Goal: Transaction & Acquisition: Obtain resource

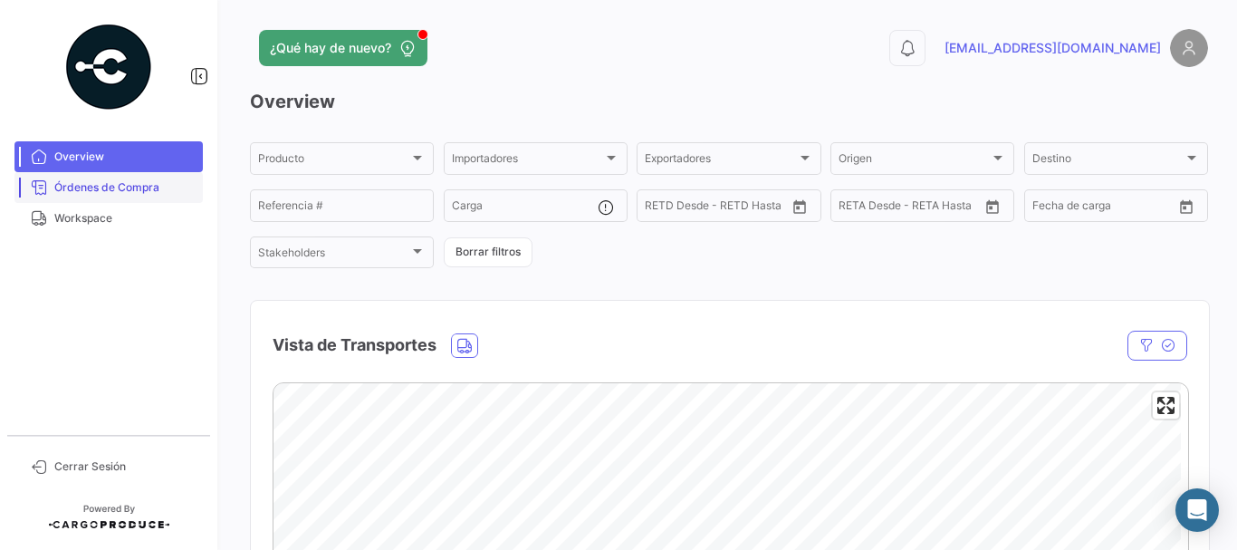
click at [130, 183] on span "Órdenes de Compra" at bounding box center [124, 187] width 141 height 16
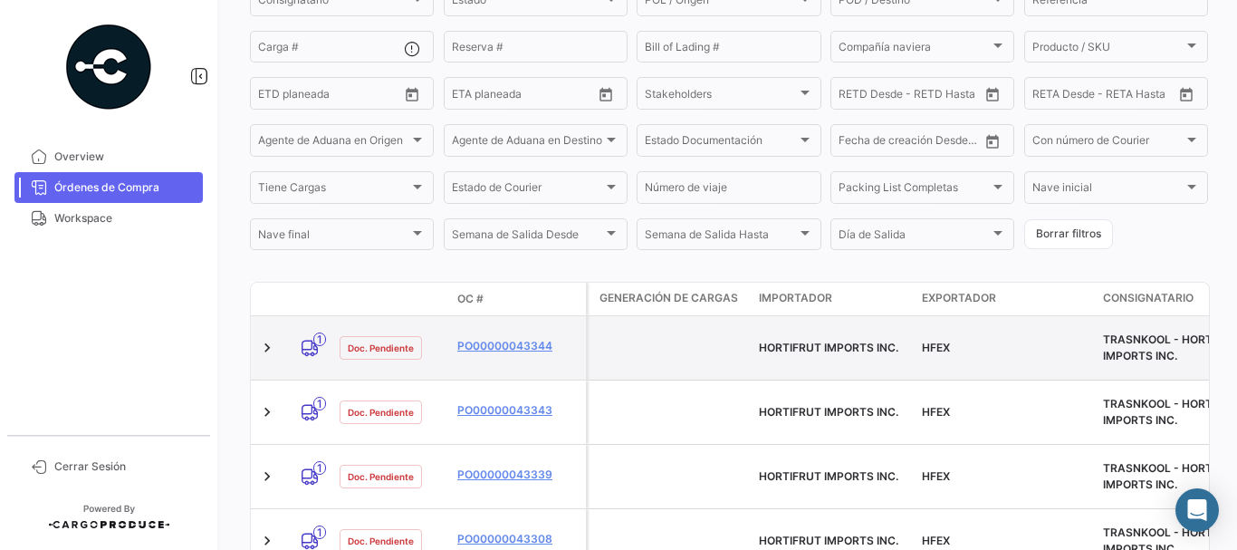
scroll to position [255, 0]
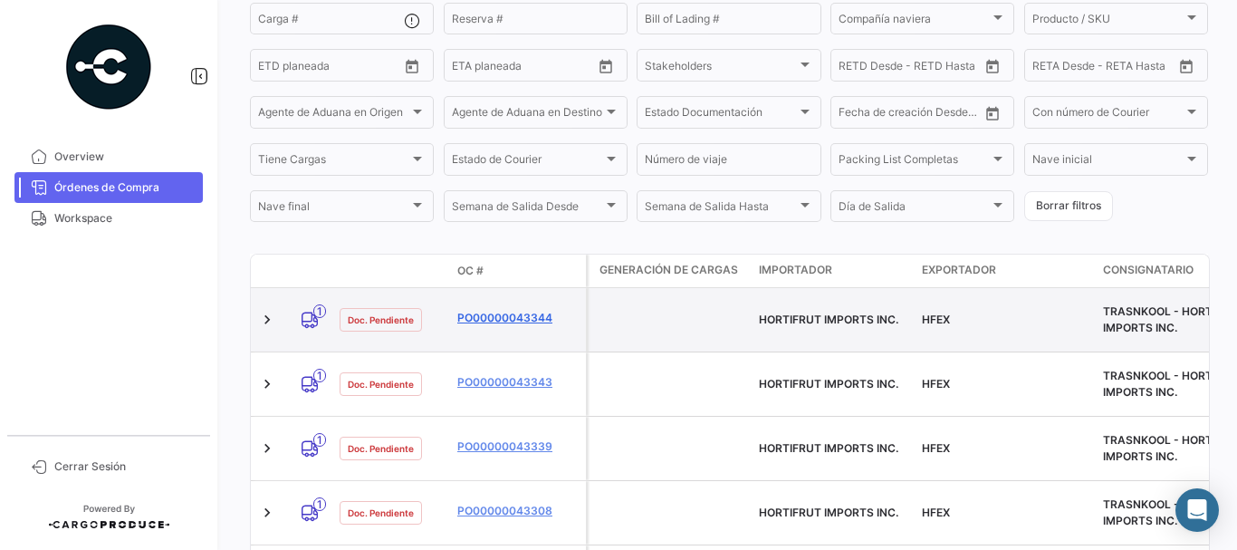
click at [492, 310] on link "PO00000043344" at bounding box center [517, 318] width 121 height 16
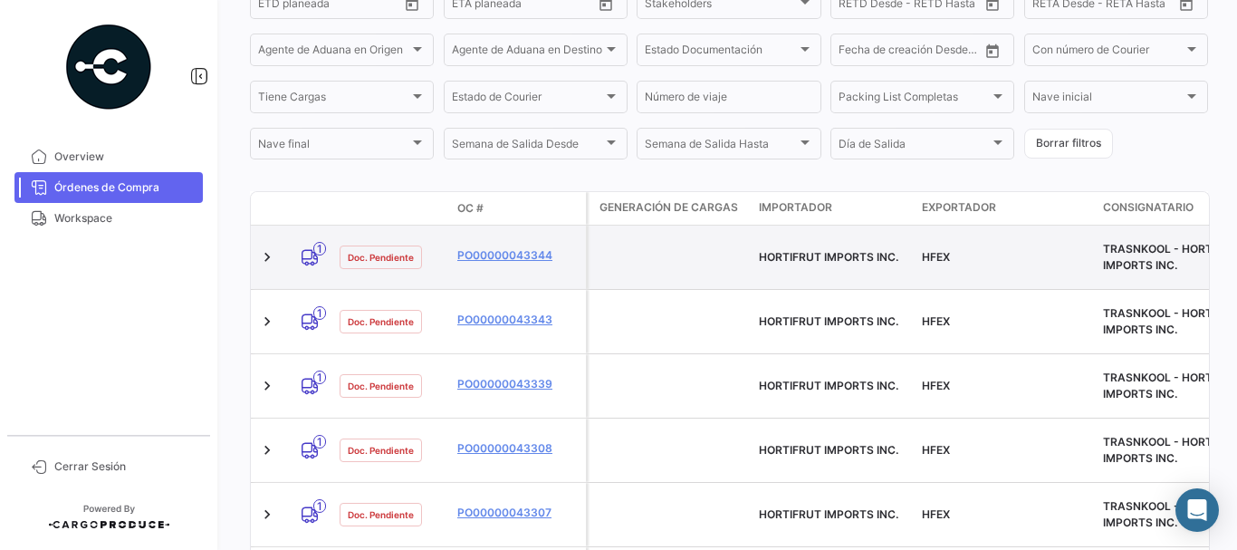
scroll to position [346, 0]
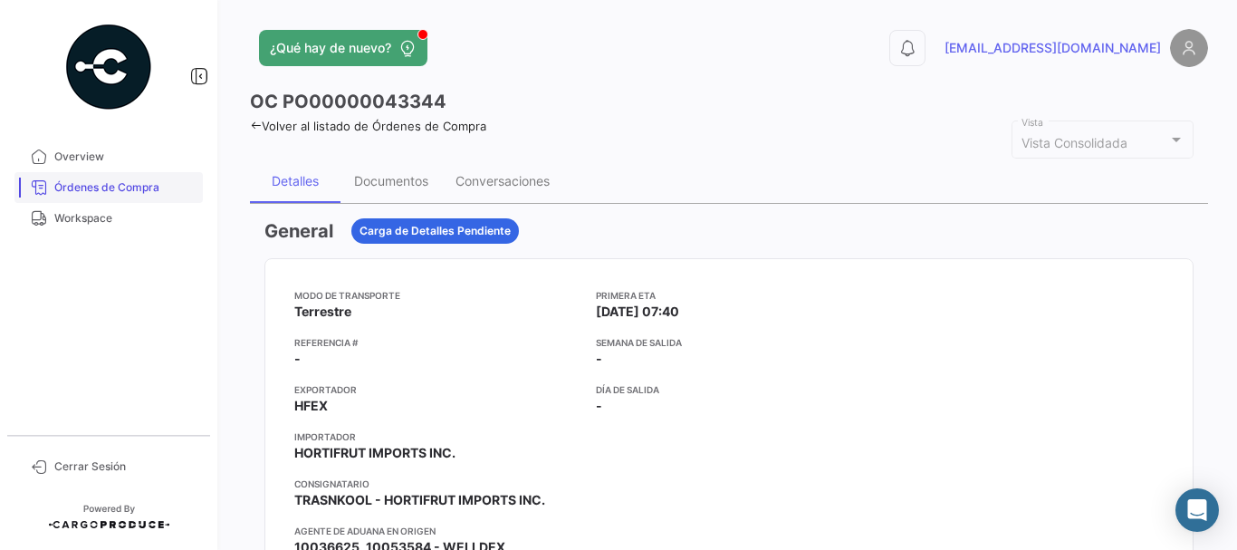
click at [152, 187] on span "Órdenes de Compra" at bounding box center [124, 187] width 141 height 16
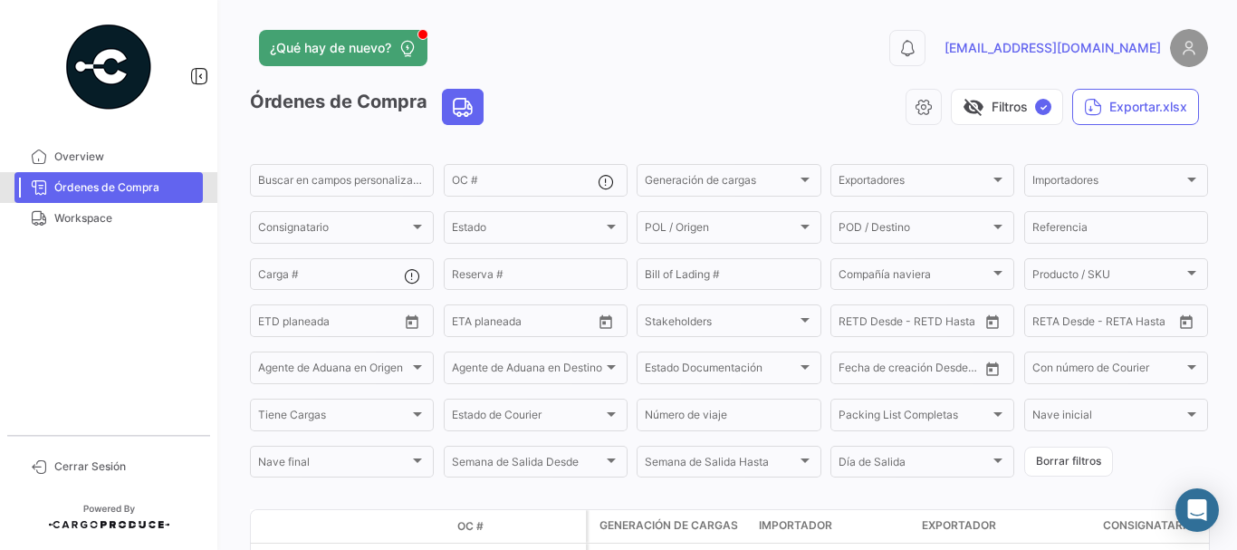
click at [134, 198] on link "Órdenes de Compra" at bounding box center [108, 187] width 188 height 31
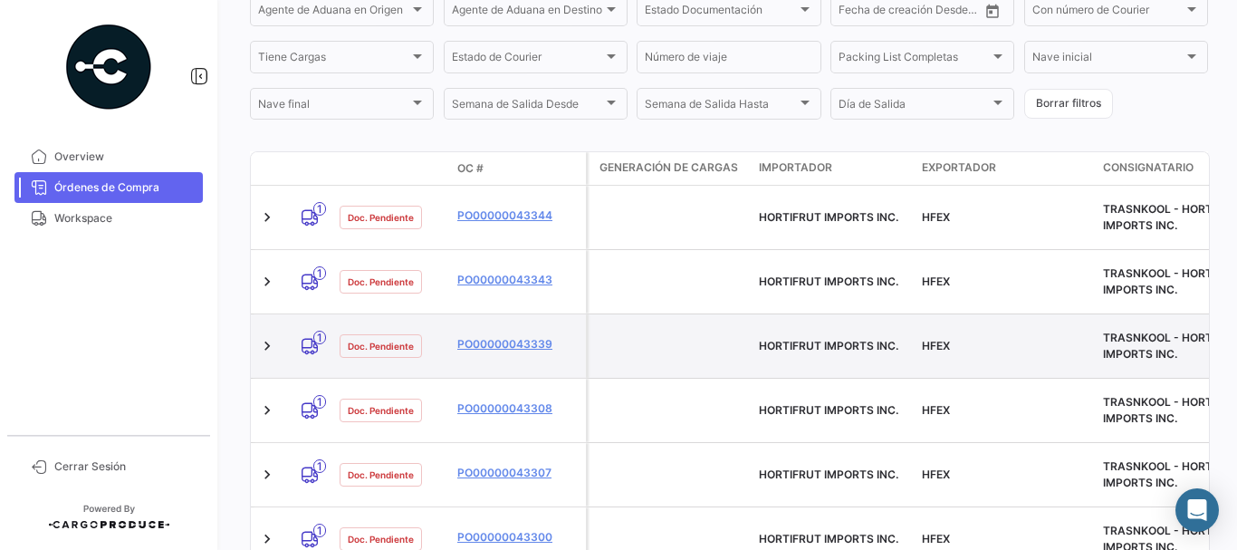
scroll to position [362, 0]
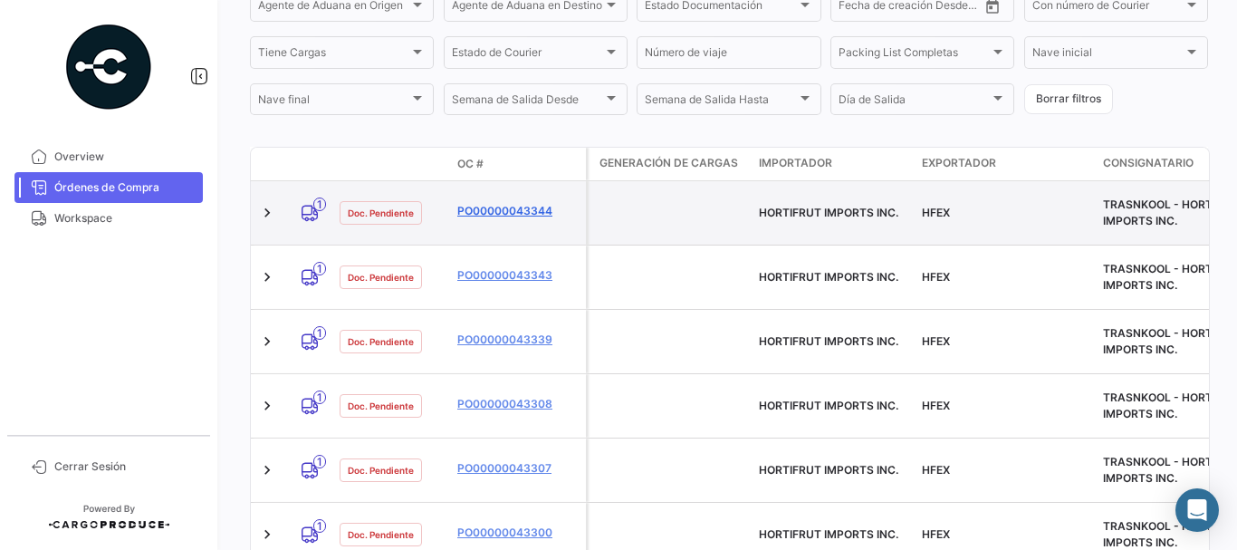
click at [494, 210] on link "PO00000043344" at bounding box center [517, 211] width 121 height 16
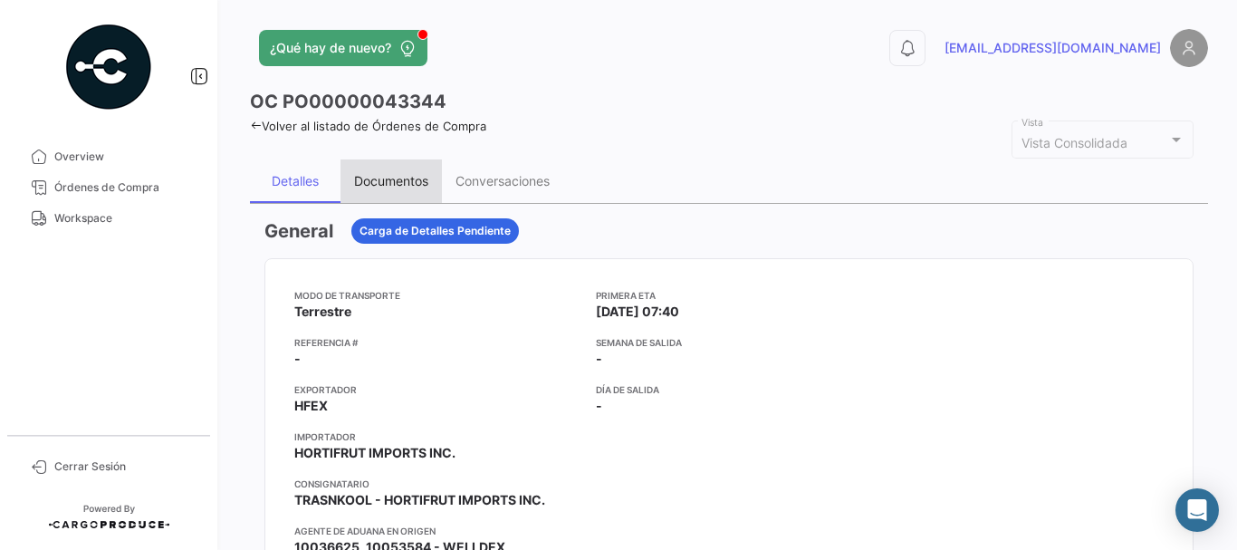
click at [381, 187] on div "Documentos" at bounding box center [391, 180] width 74 height 15
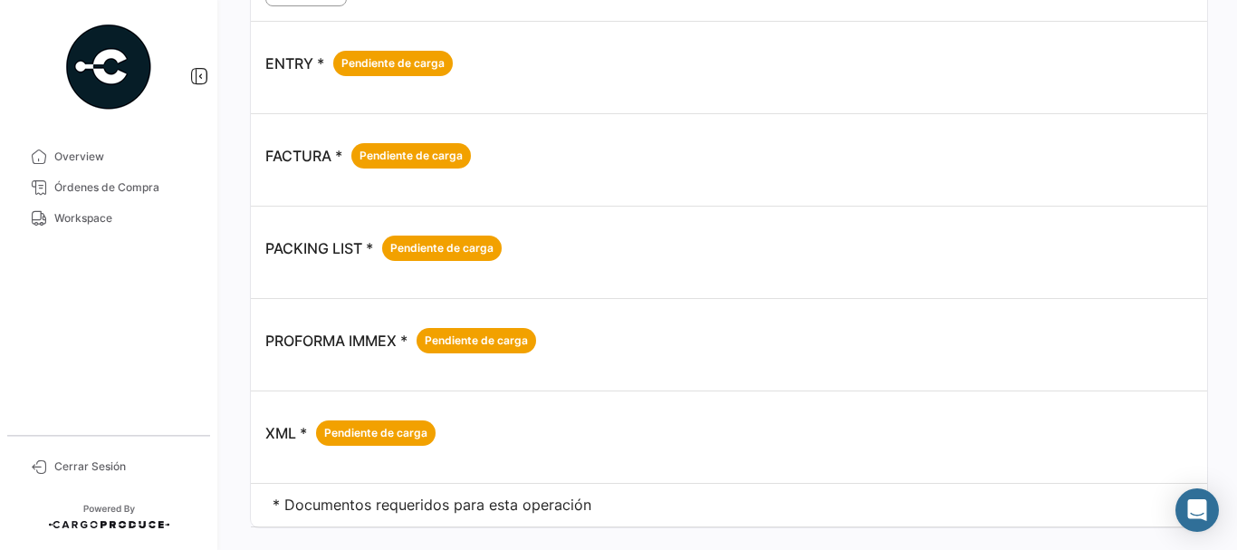
scroll to position [1468, 0]
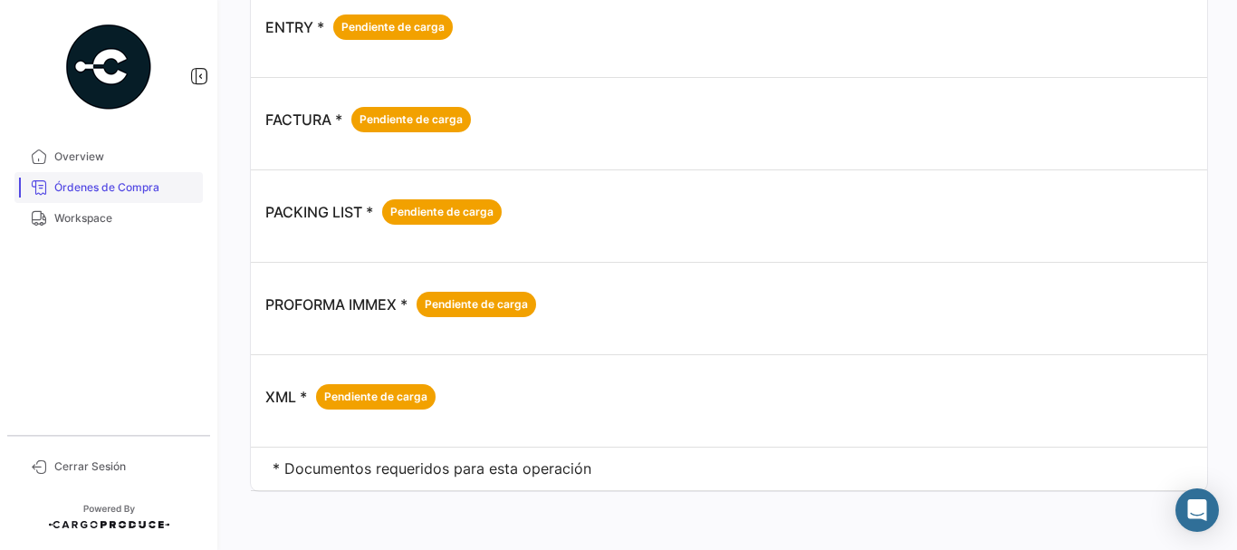
click at [94, 187] on span "Órdenes de Compra" at bounding box center [124, 187] width 141 height 16
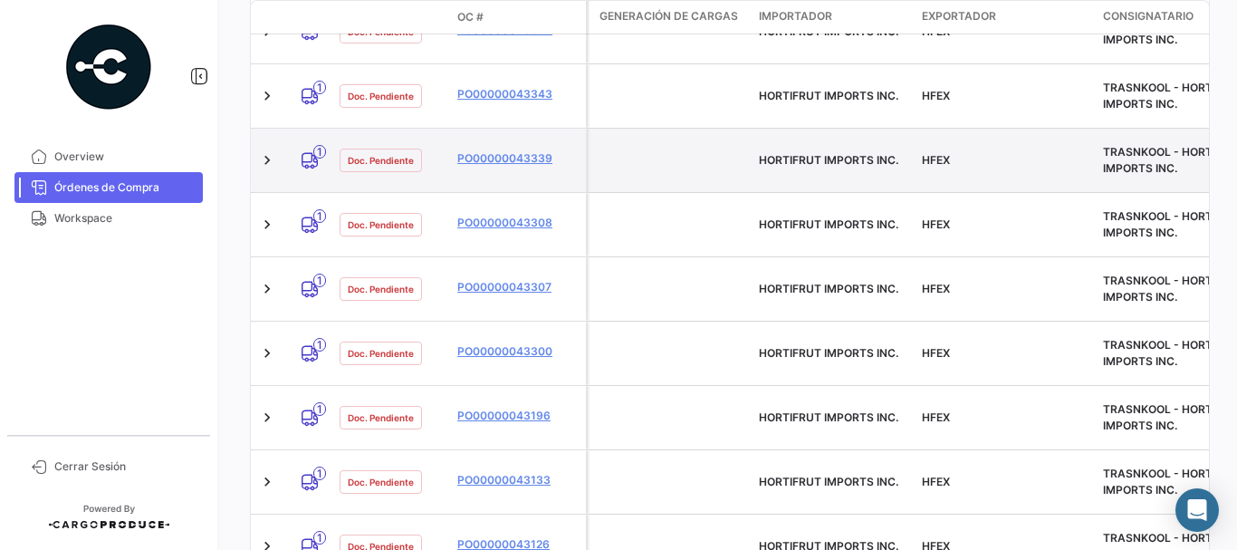
scroll to position [453, 0]
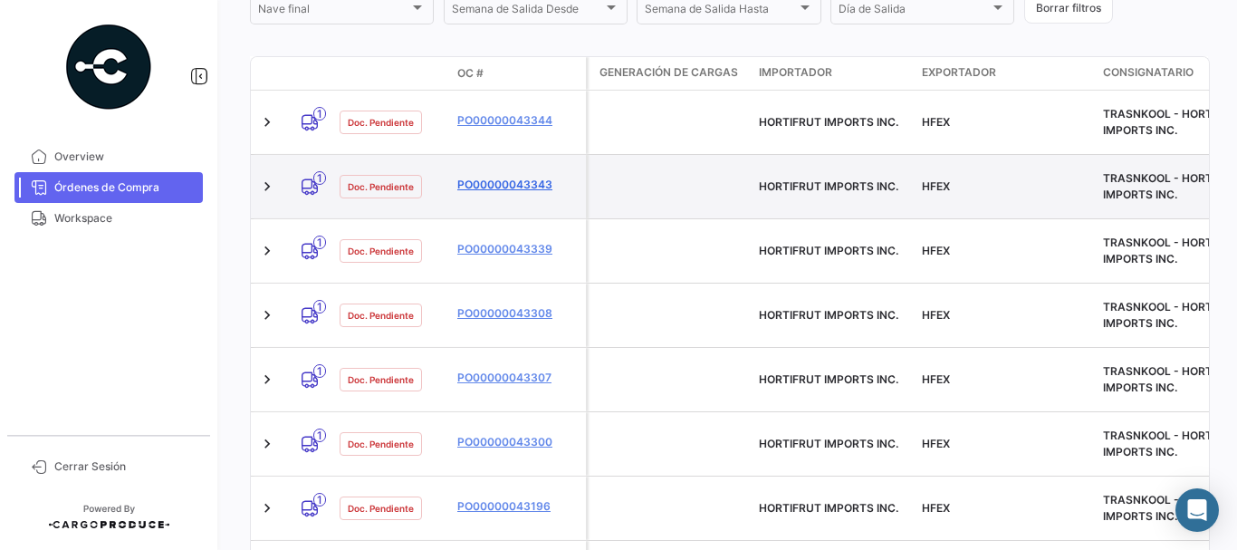
click at [503, 177] on link "PO00000043343" at bounding box center [517, 185] width 121 height 16
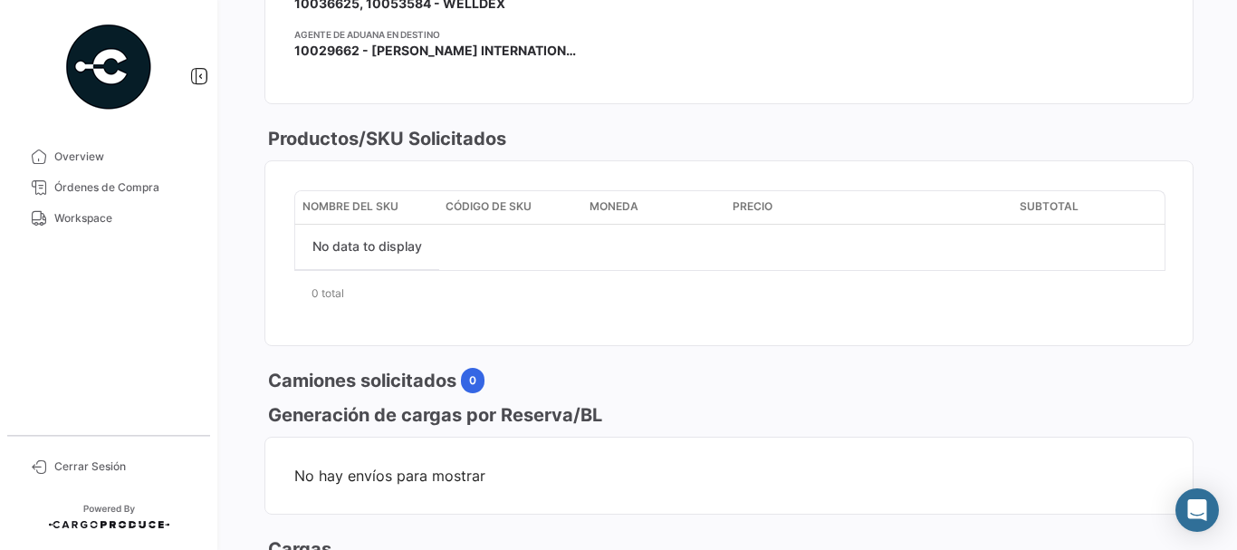
scroll to position [1087, 0]
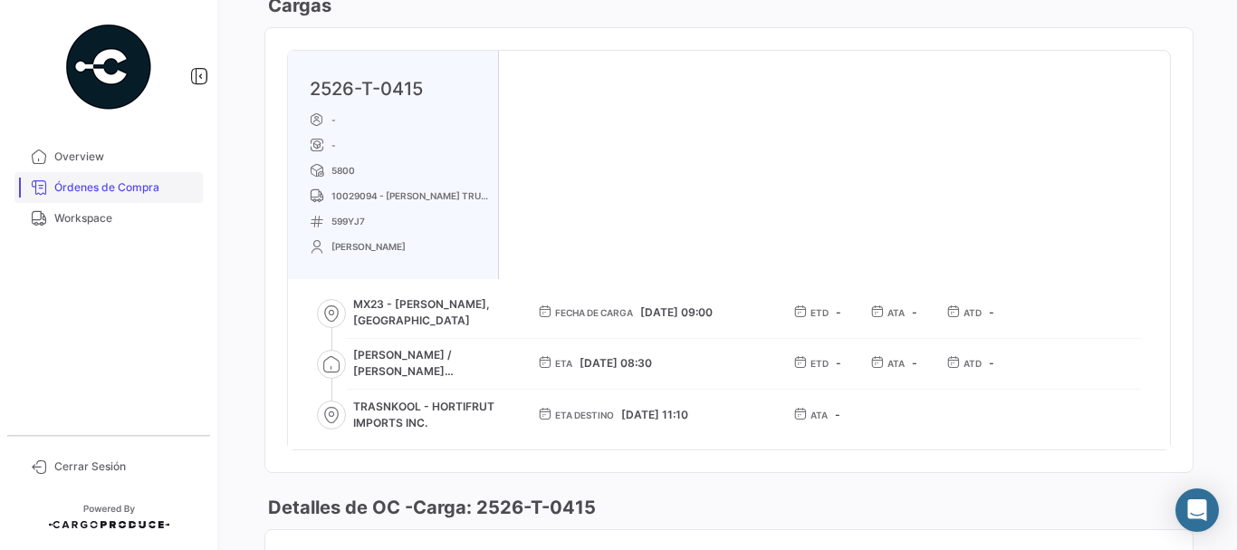
click at [113, 183] on span "Órdenes de Compra" at bounding box center [124, 187] width 141 height 16
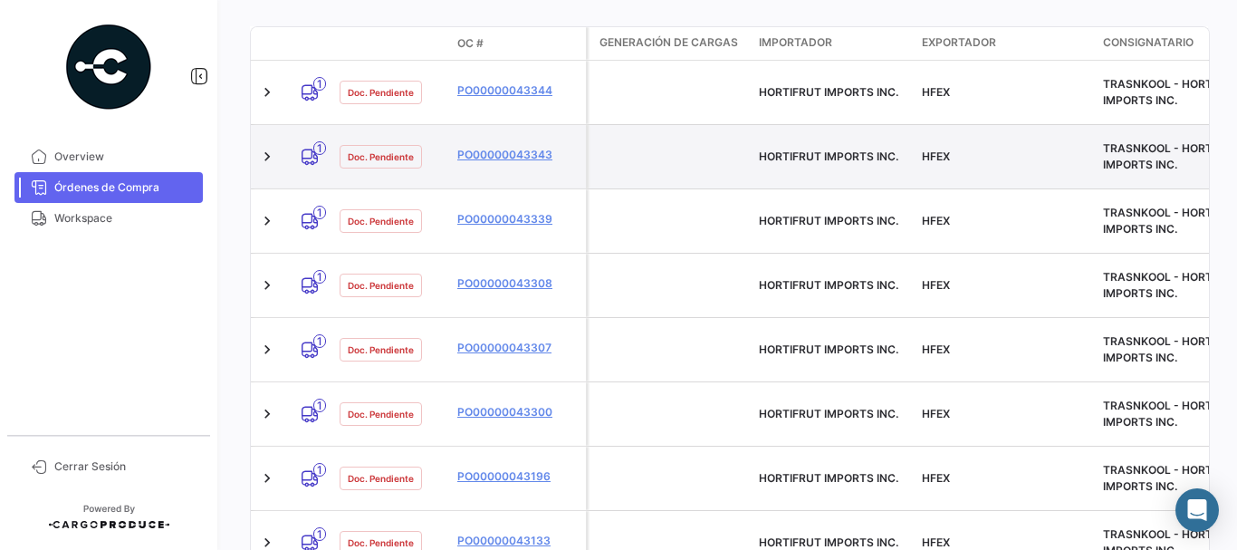
scroll to position [453, 0]
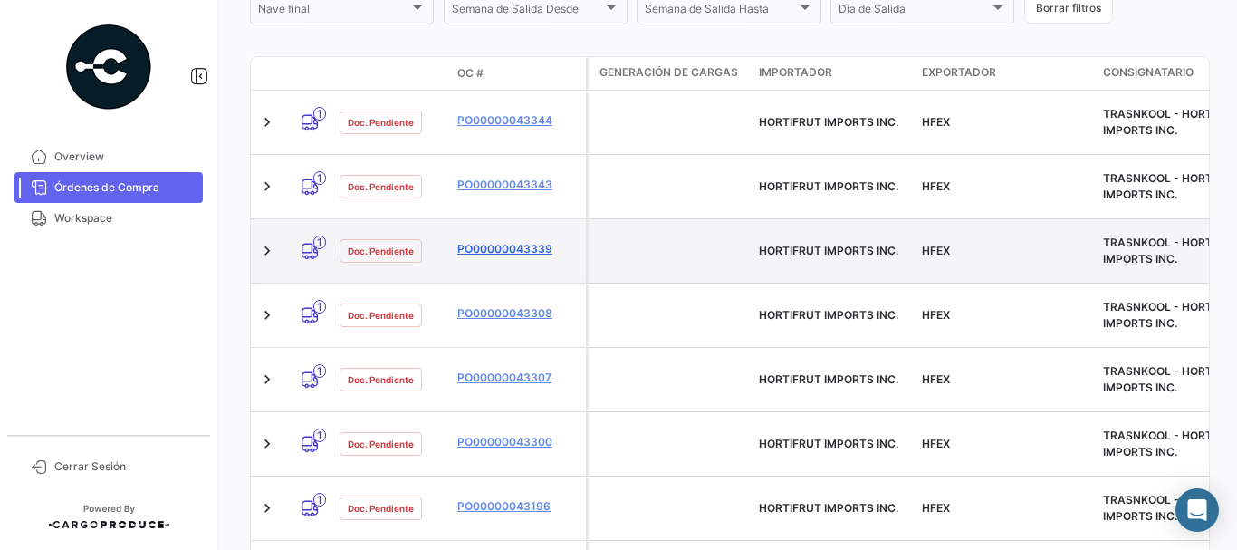
click at [484, 241] on link "PO00000043339" at bounding box center [517, 249] width 121 height 16
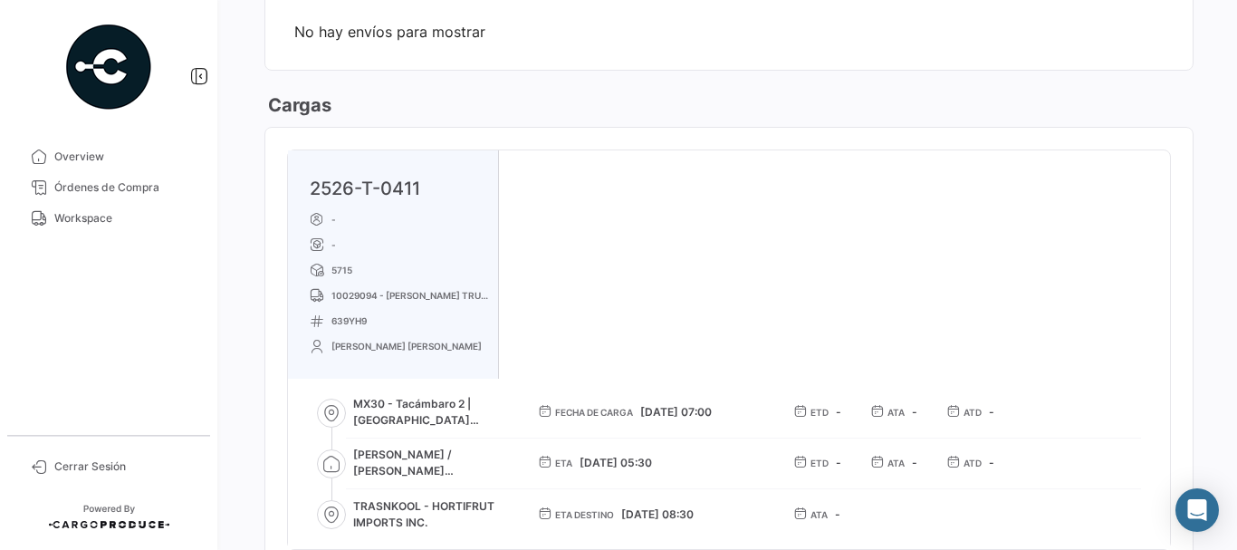
scroll to position [996, 0]
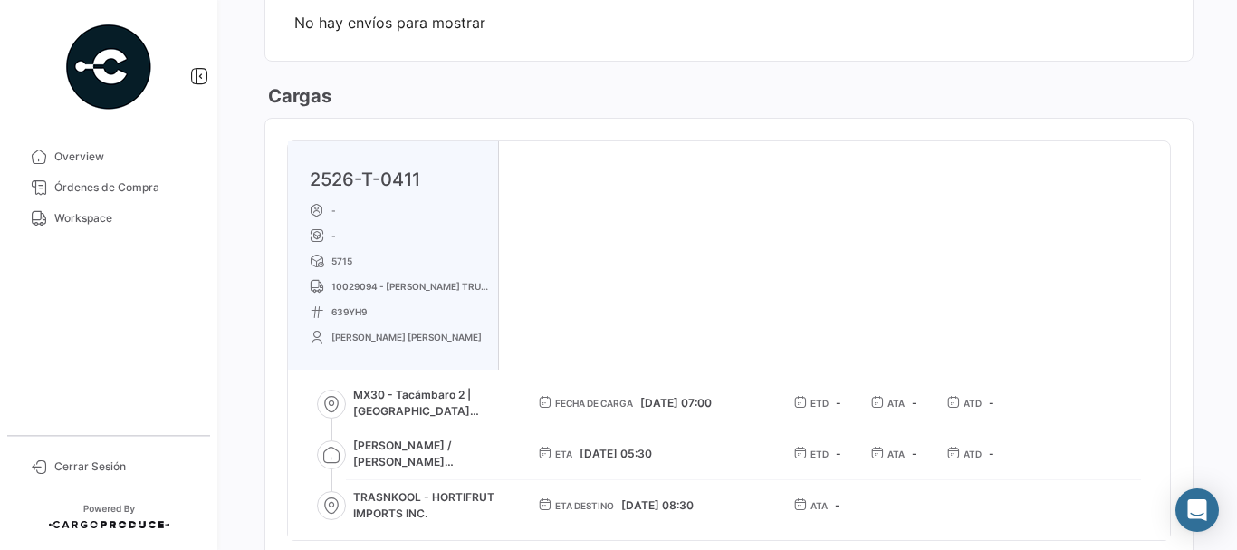
click at [129, 185] on span "Órdenes de Compra" at bounding box center [124, 187] width 141 height 16
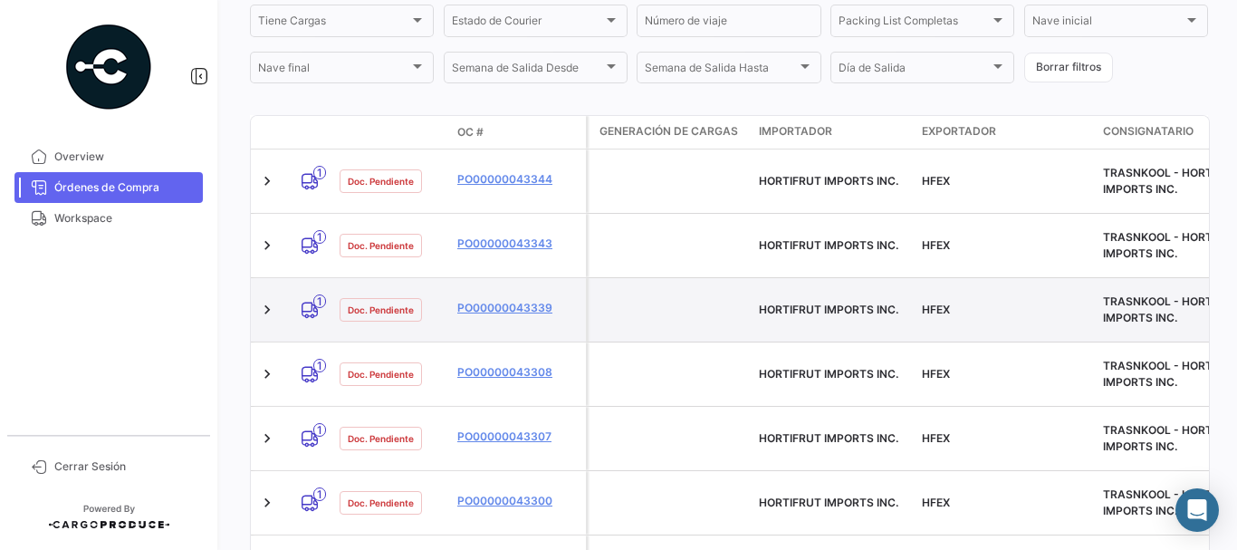
scroll to position [362, 0]
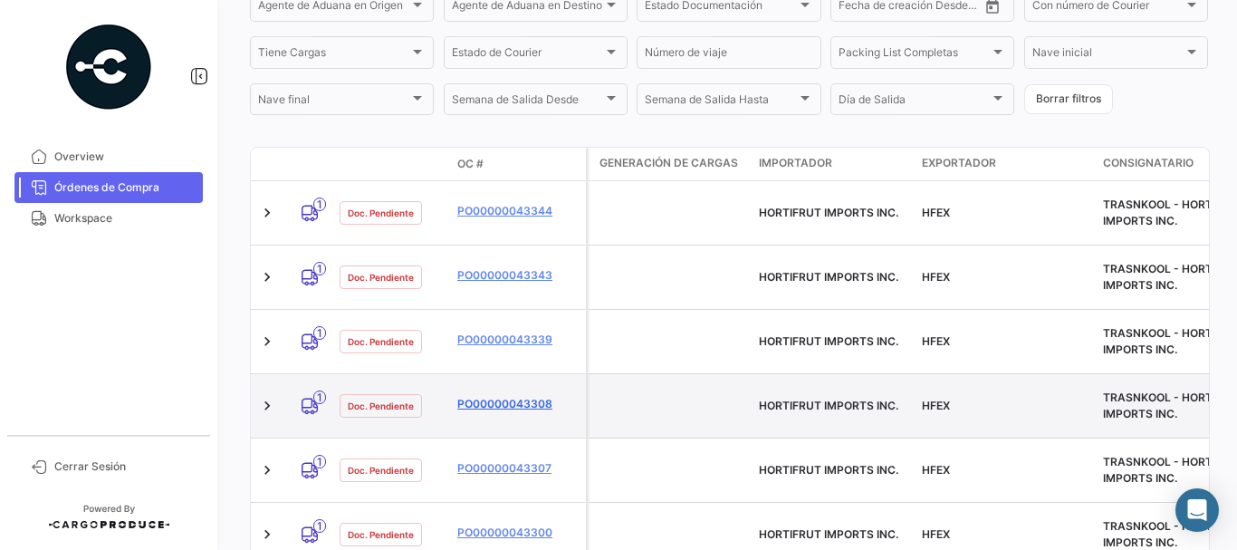
click at [488, 396] on link "PO00000043308" at bounding box center [517, 404] width 121 height 16
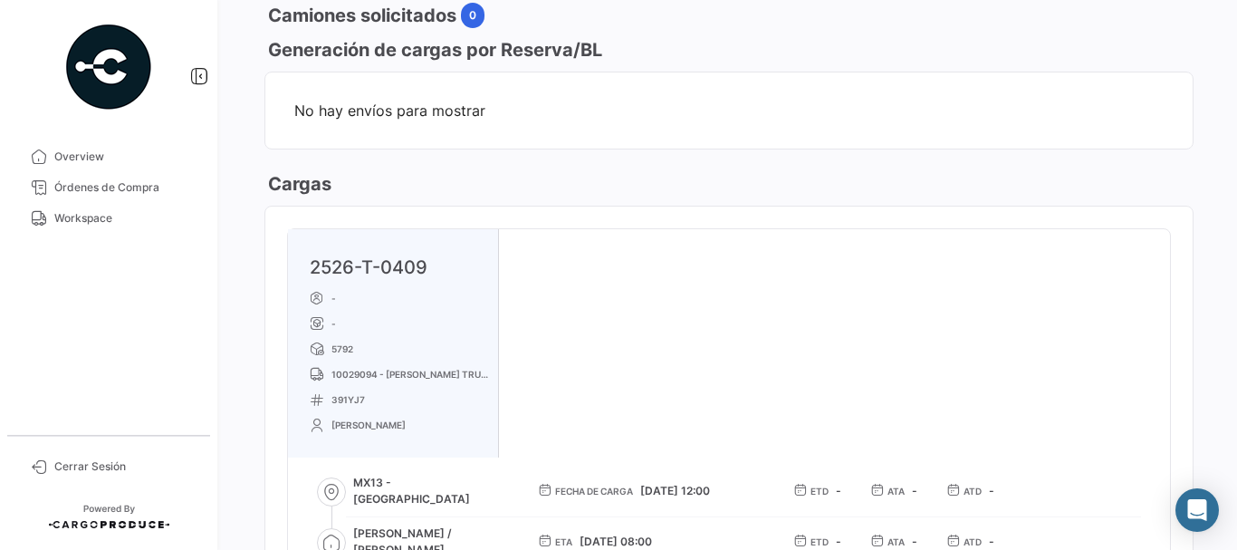
scroll to position [1177, 0]
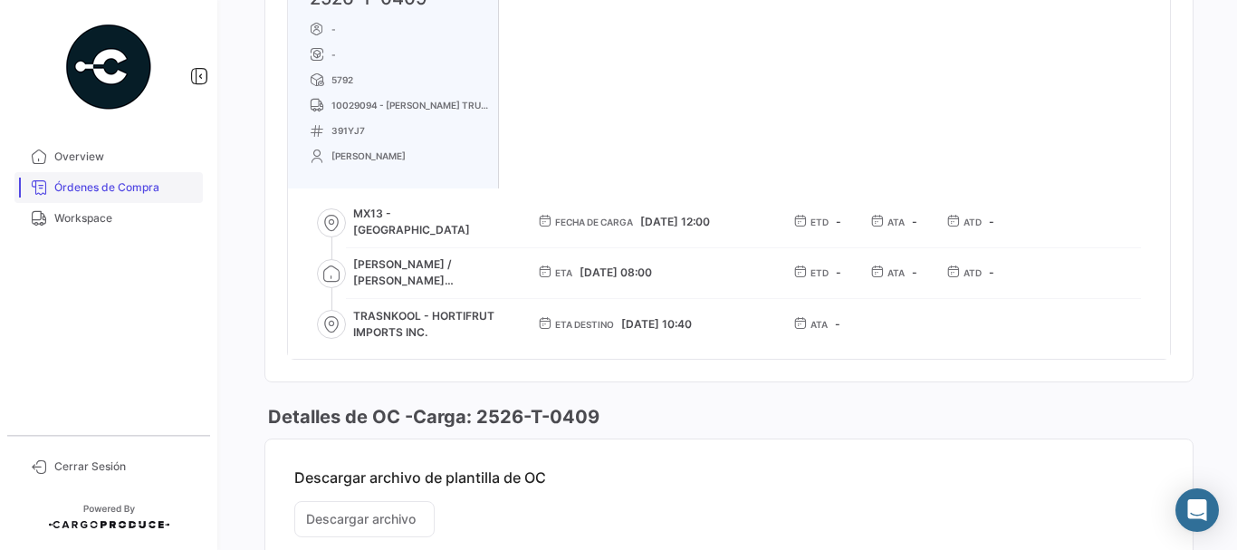
click at [147, 185] on span "Órdenes de Compra" at bounding box center [124, 187] width 141 height 16
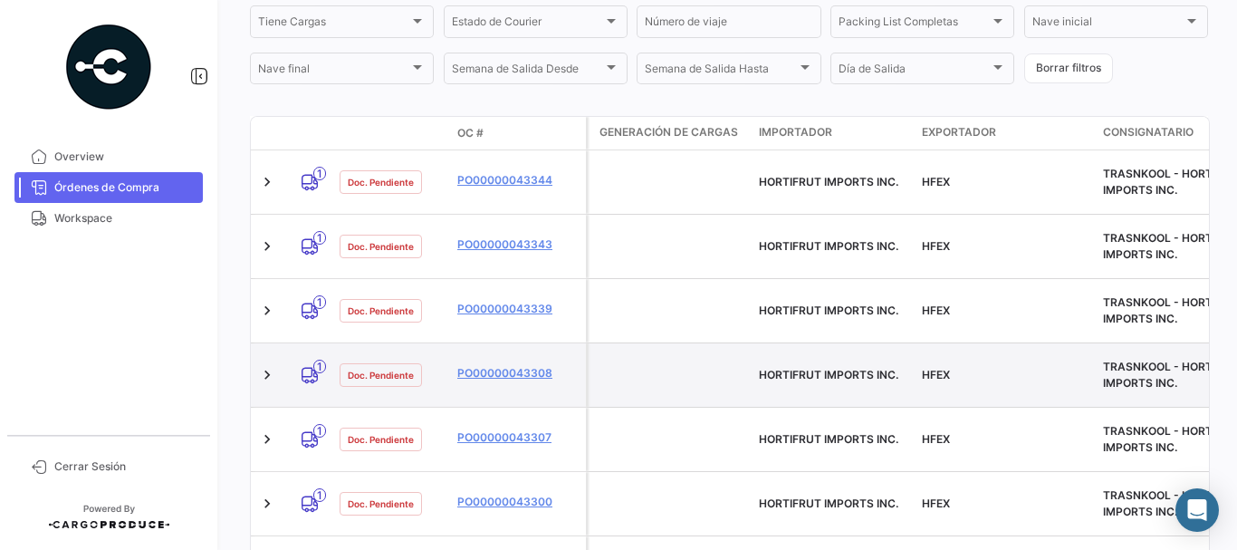
scroll to position [362, 0]
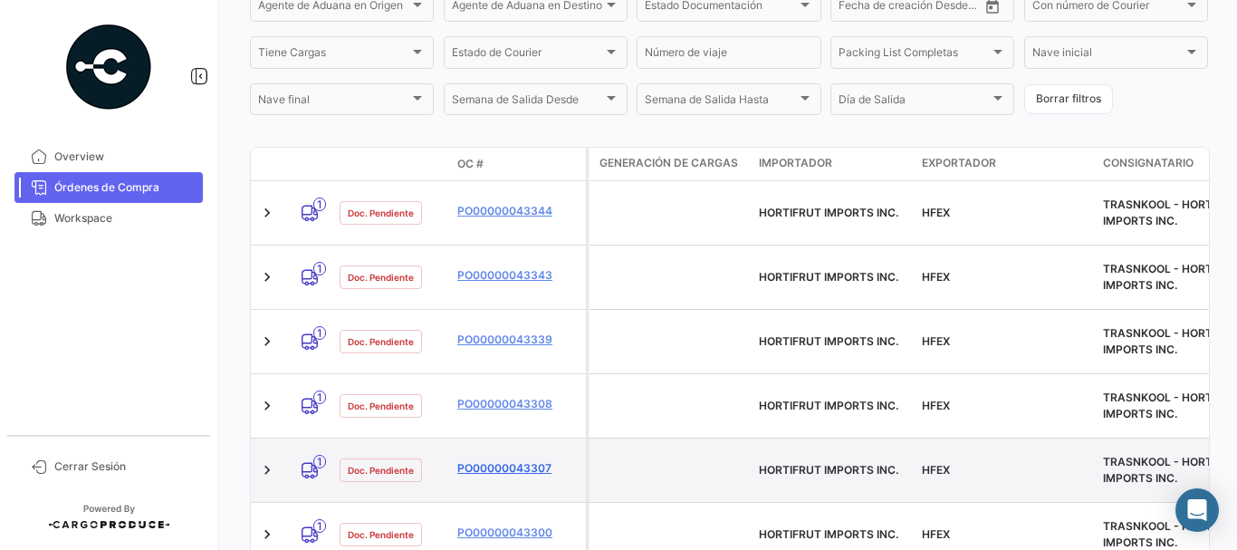
click at [483, 460] on link "PO00000043307" at bounding box center [517, 468] width 121 height 16
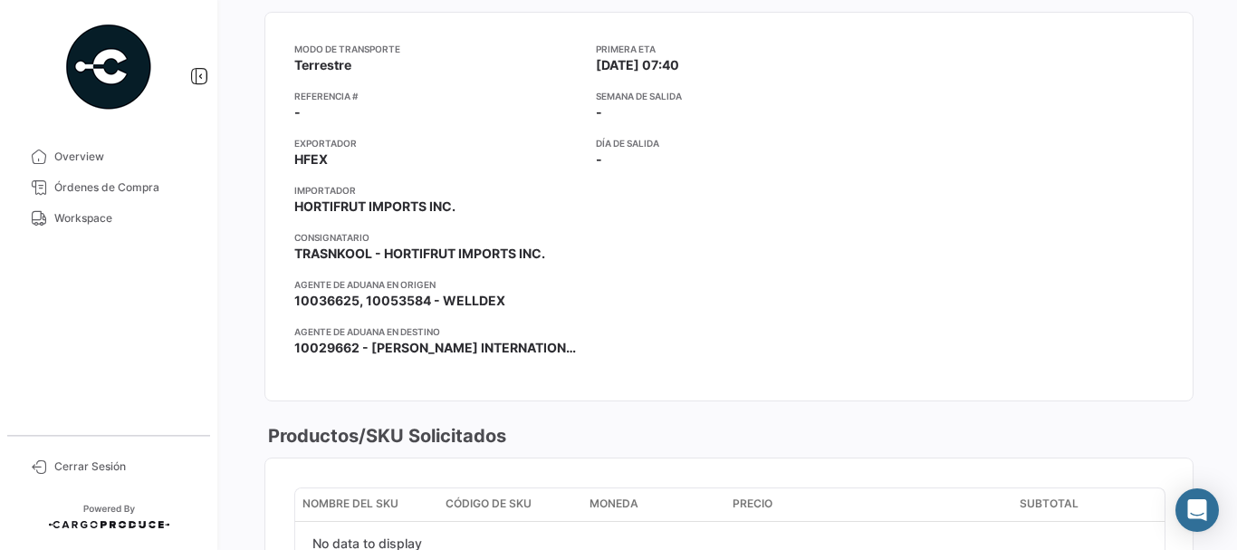
scroll to position [91, 0]
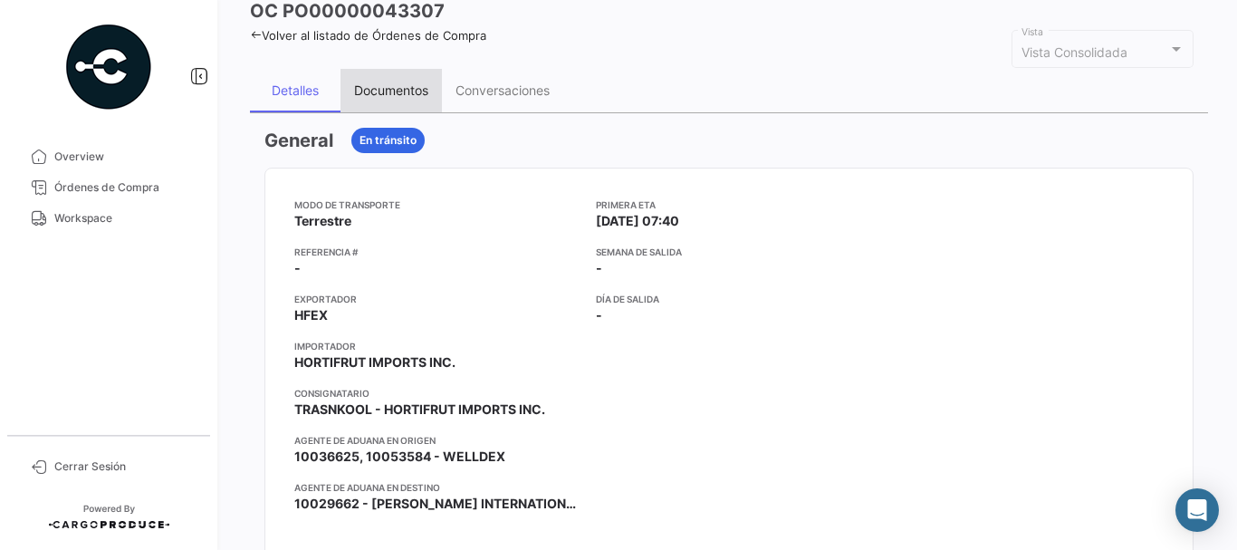
click at [378, 88] on div "Documentos" at bounding box center [391, 89] width 74 height 15
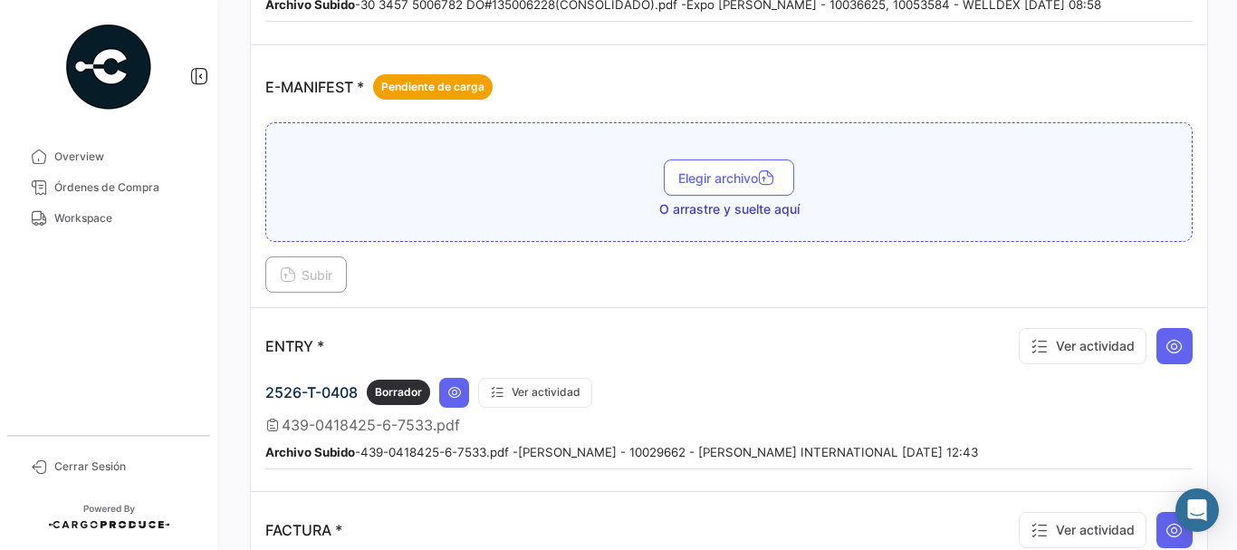
scroll to position [1359, 0]
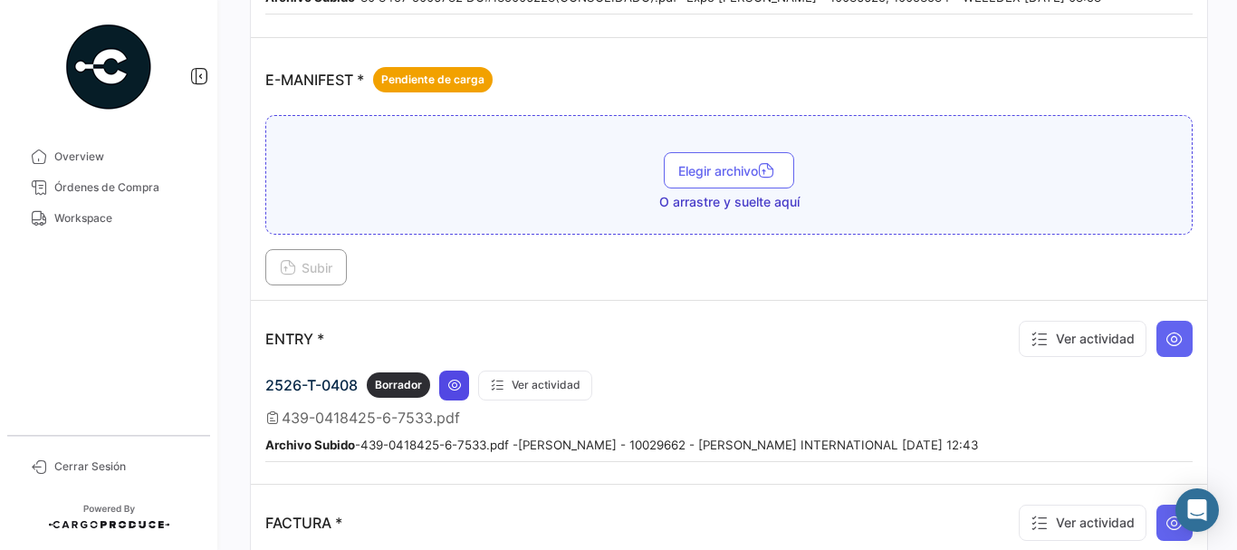
click at [458, 380] on icon at bounding box center [454, 385] width 14 height 14
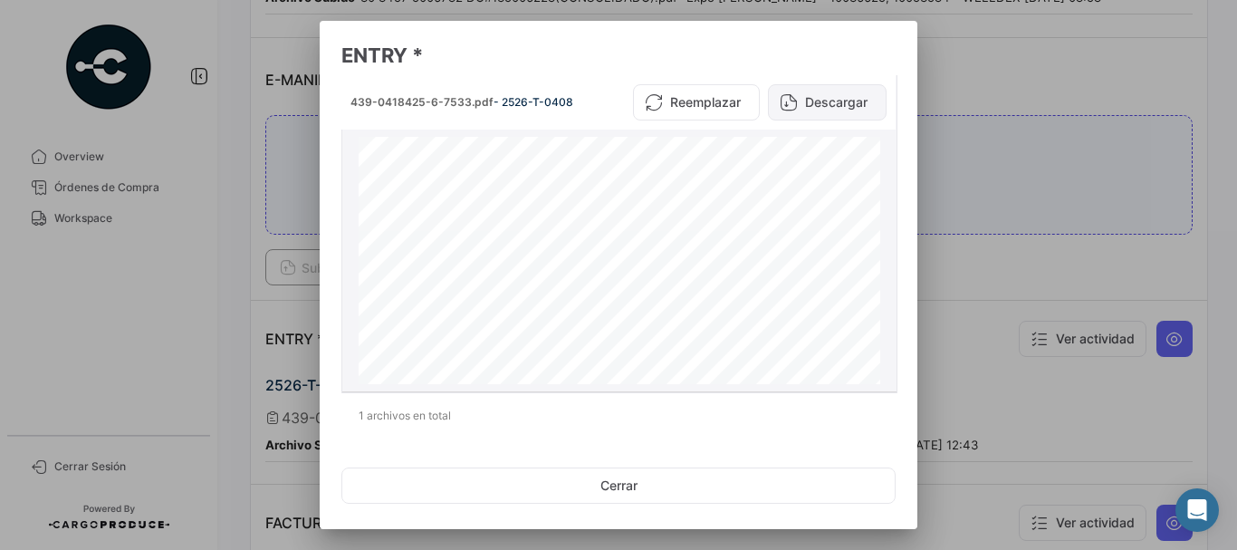
click at [828, 91] on button "Descargar" at bounding box center [827, 102] width 119 height 36
click at [1010, 214] on div at bounding box center [618, 275] width 1237 height 550
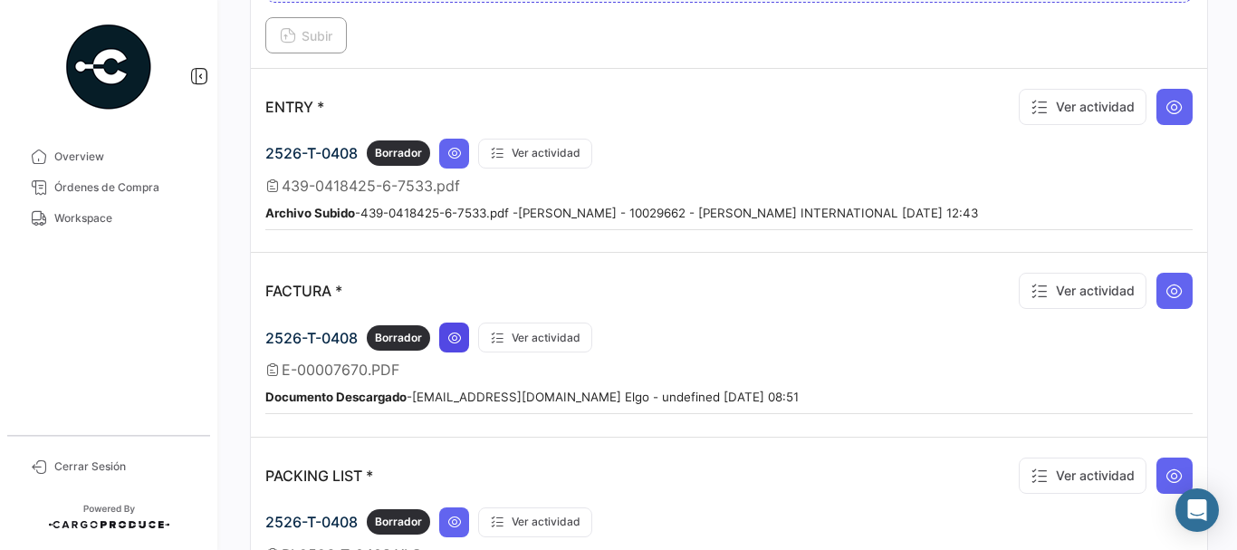
scroll to position [1630, 0]
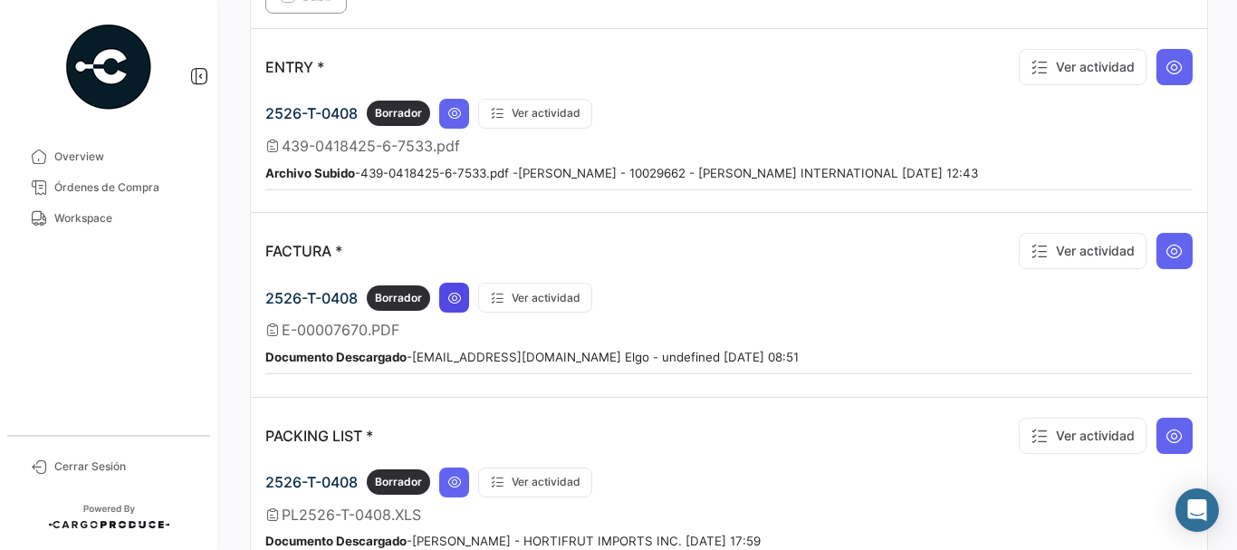
click at [462, 297] on icon at bounding box center [454, 298] width 14 height 14
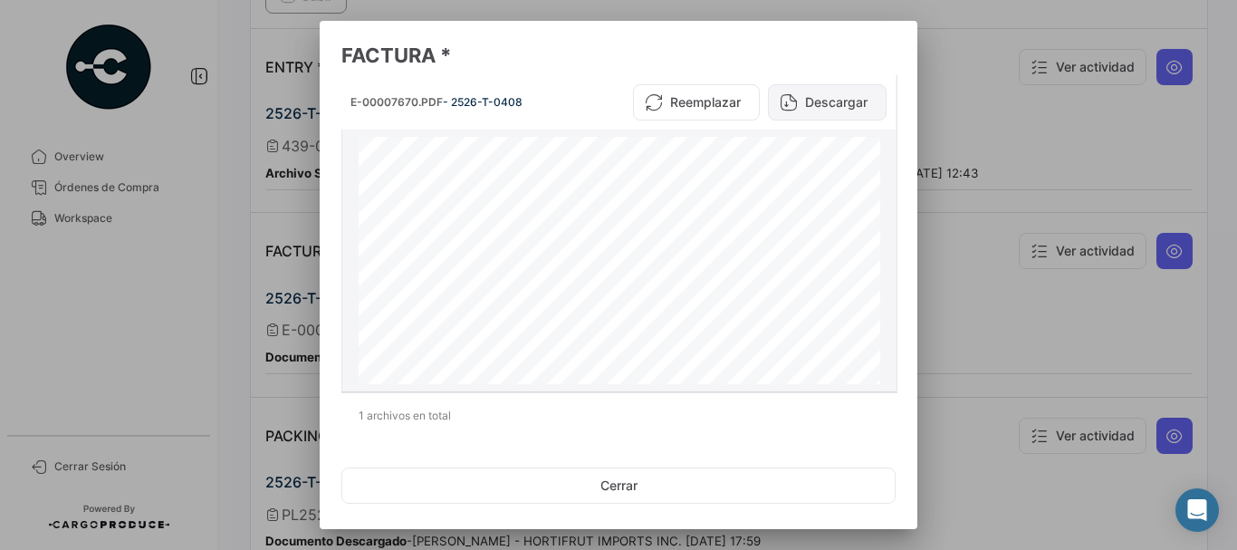
click at [812, 101] on button "Descargar" at bounding box center [827, 102] width 119 height 36
drag, startPoint x: 992, startPoint y: 130, endPoint x: 941, endPoint y: 146, distance: 53.3
click at [992, 130] on div at bounding box center [618, 275] width 1237 height 550
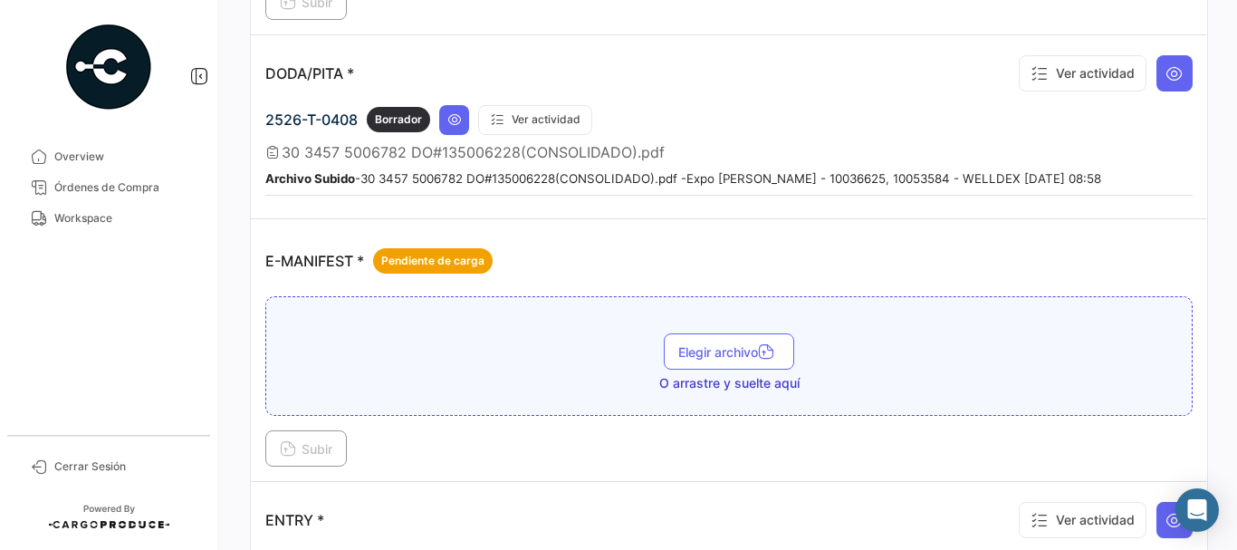
scroll to position [1087, 0]
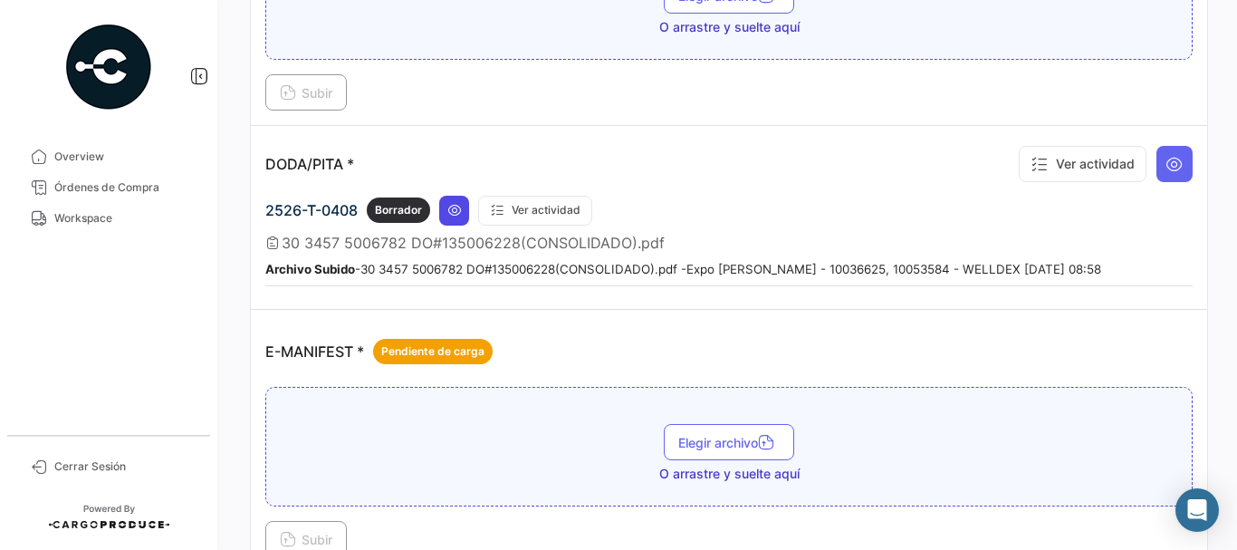
click at [449, 215] on icon at bounding box center [454, 210] width 14 height 14
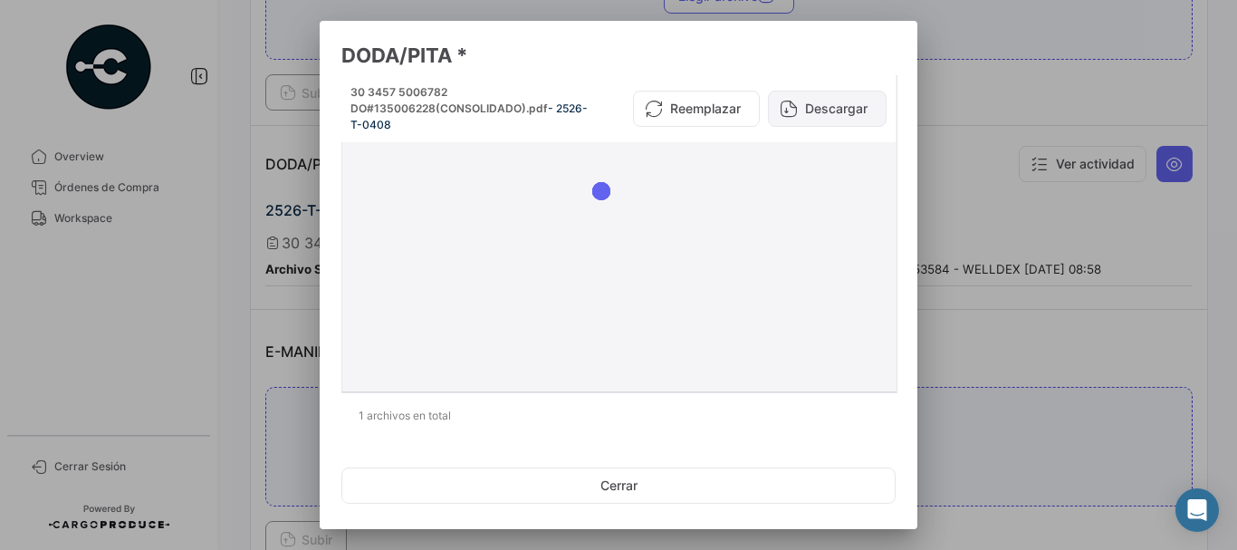
click at [831, 104] on button "Descargar" at bounding box center [827, 109] width 119 height 36
click at [1018, 160] on div at bounding box center [618, 275] width 1237 height 550
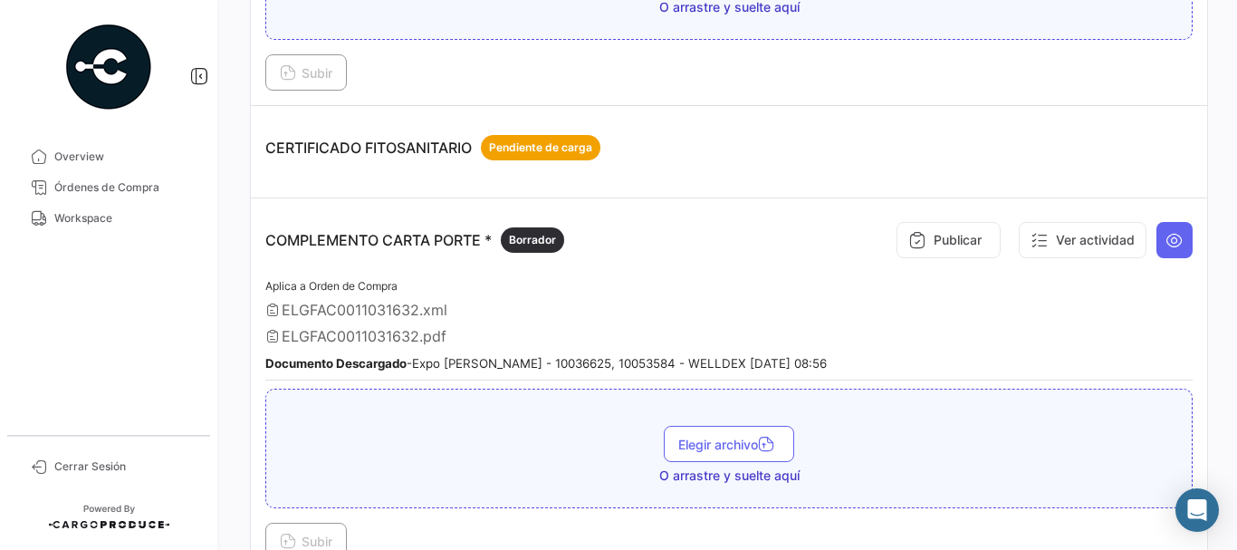
scroll to position [362, 0]
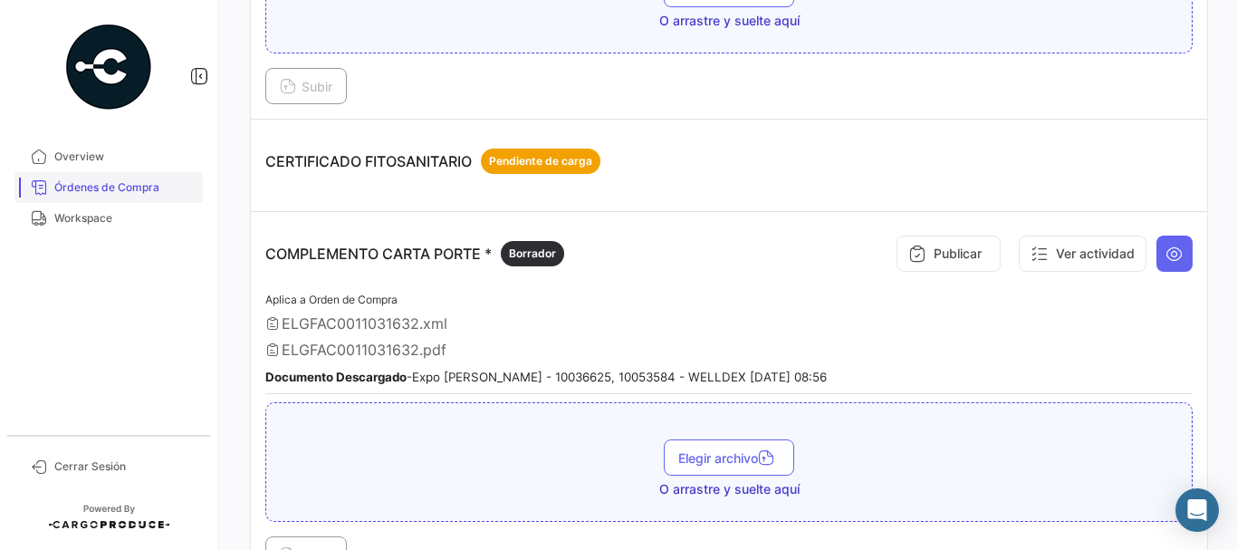
click at [131, 186] on span "Órdenes de Compra" at bounding box center [124, 187] width 141 height 16
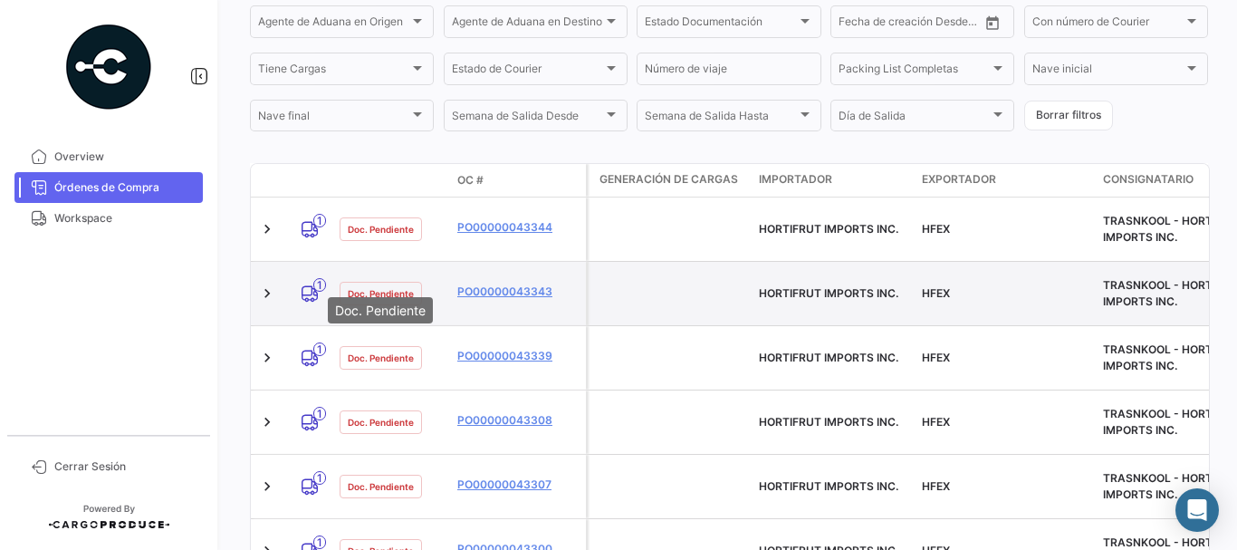
scroll to position [437, 0]
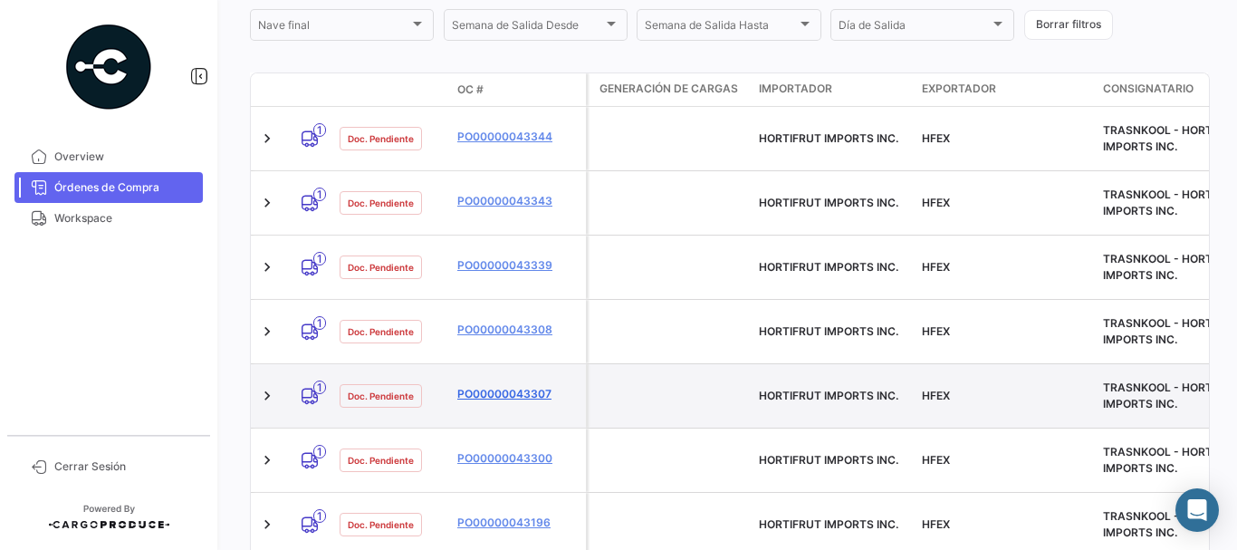
click at [485, 386] on link "PO00000043307" at bounding box center [517, 394] width 121 height 16
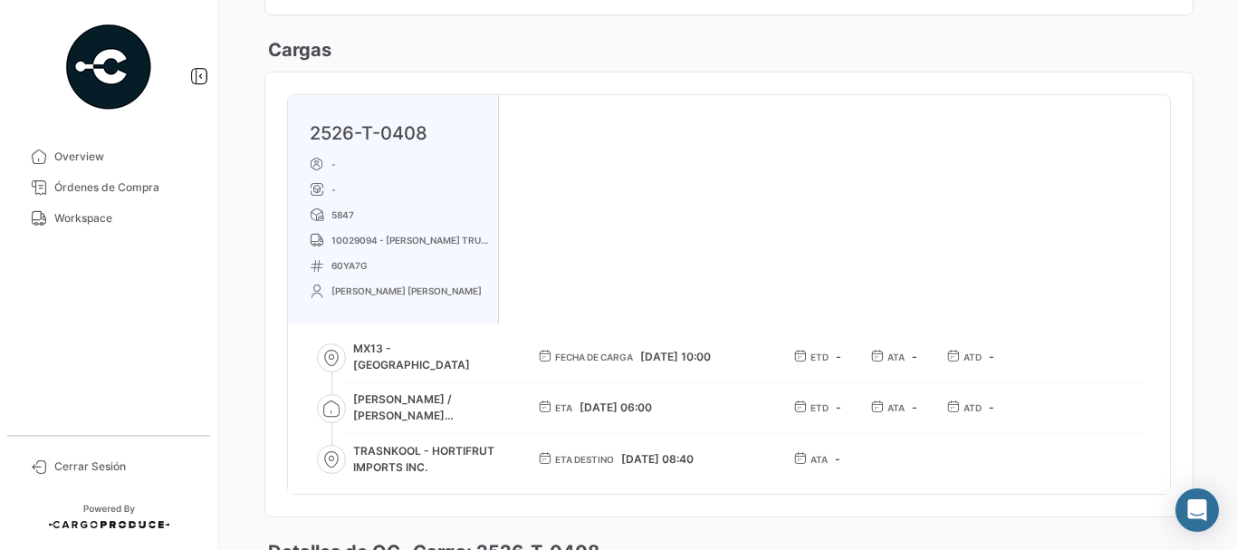
scroll to position [1087, 0]
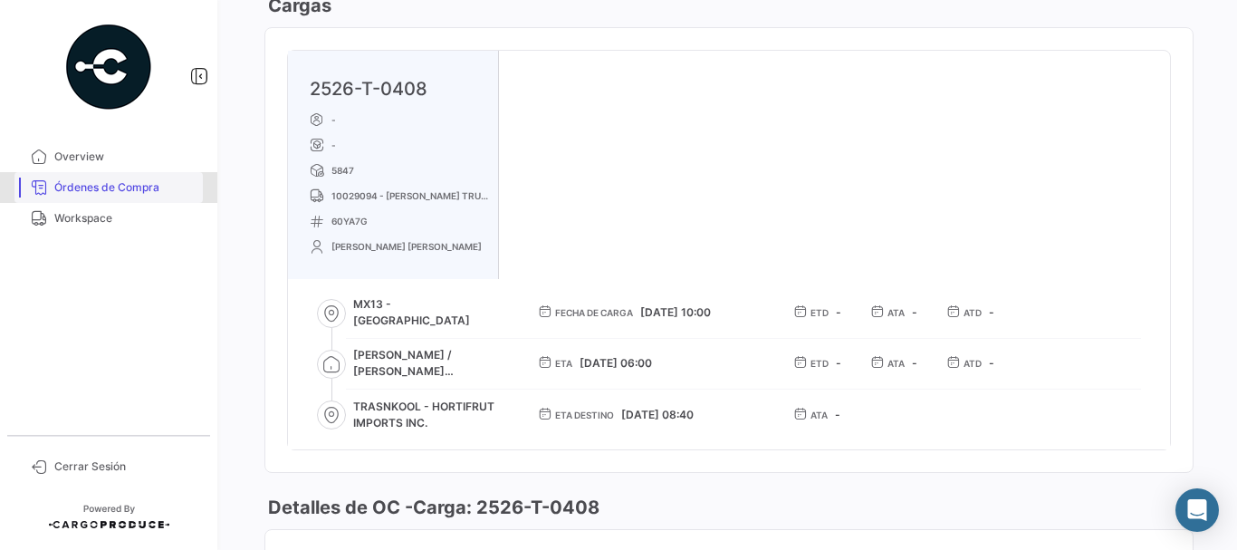
click at [101, 197] on link "Órdenes de Compra" at bounding box center [108, 187] width 188 height 31
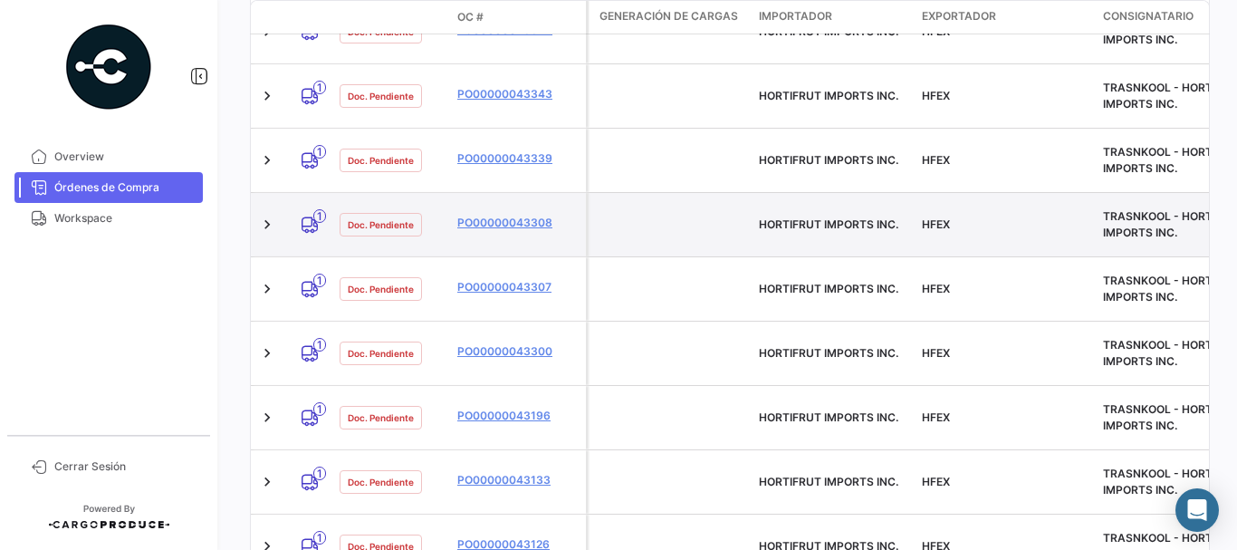
scroll to position [362, 0]
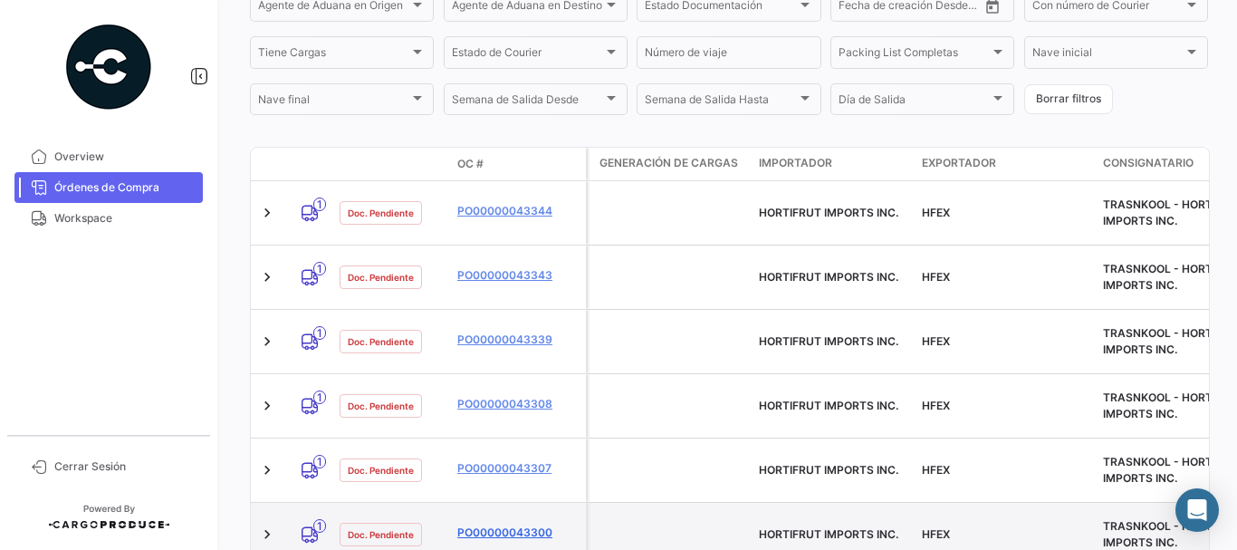
click at [515, 524] on link "PO00000043300" at bounding box center [517, 532] width 121 height 16
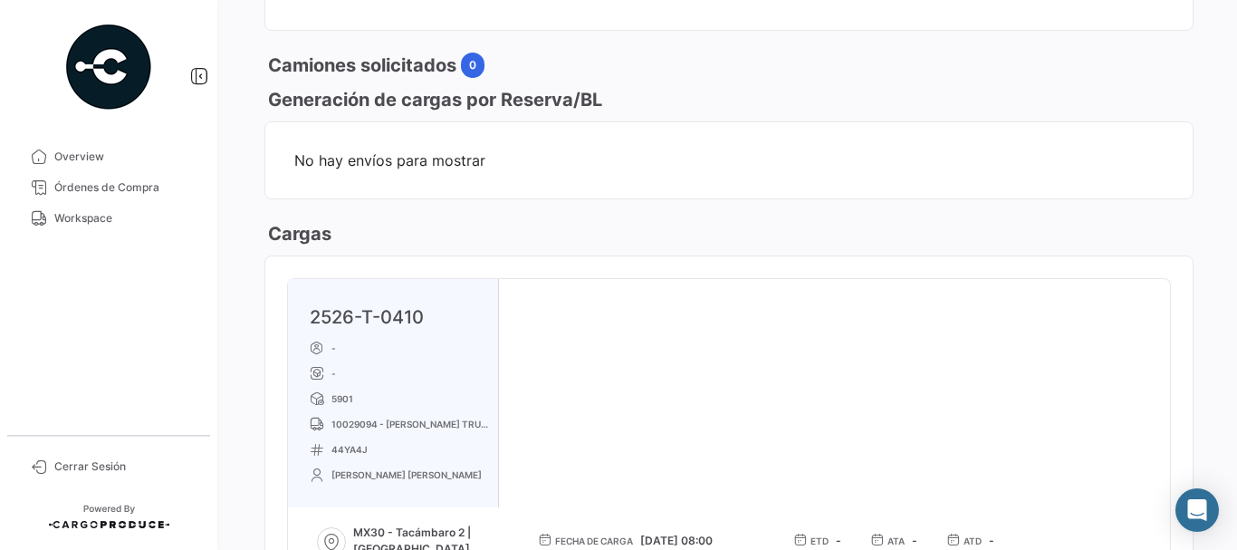
scroll to position [1177, 0]
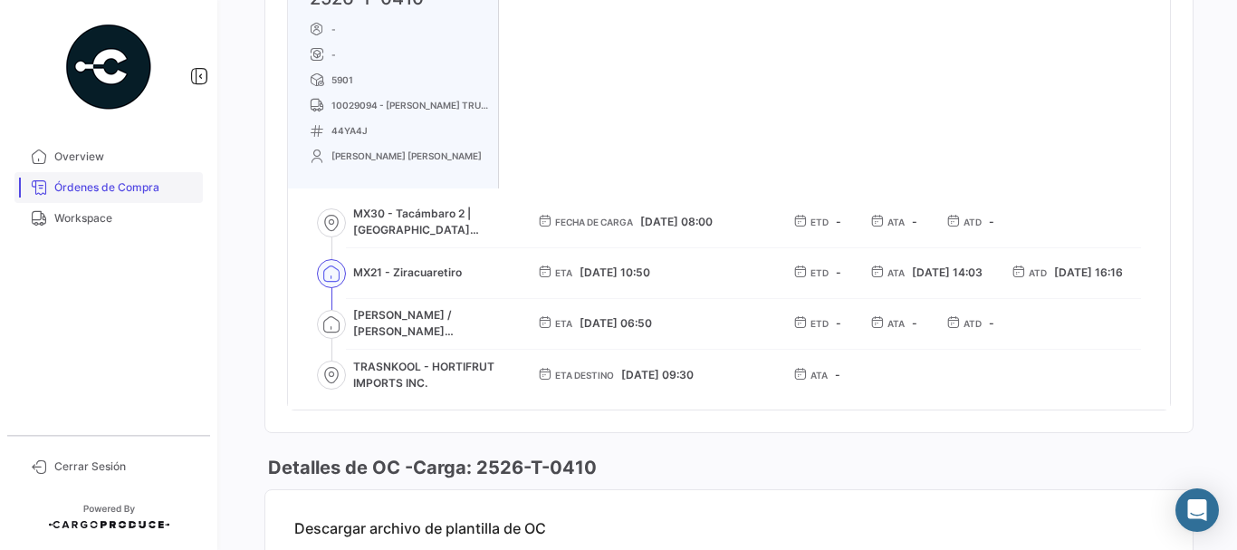
click at [139, 189] on span "Órdenes de Compra" at bounding box center [124, 187] width 141 height 16
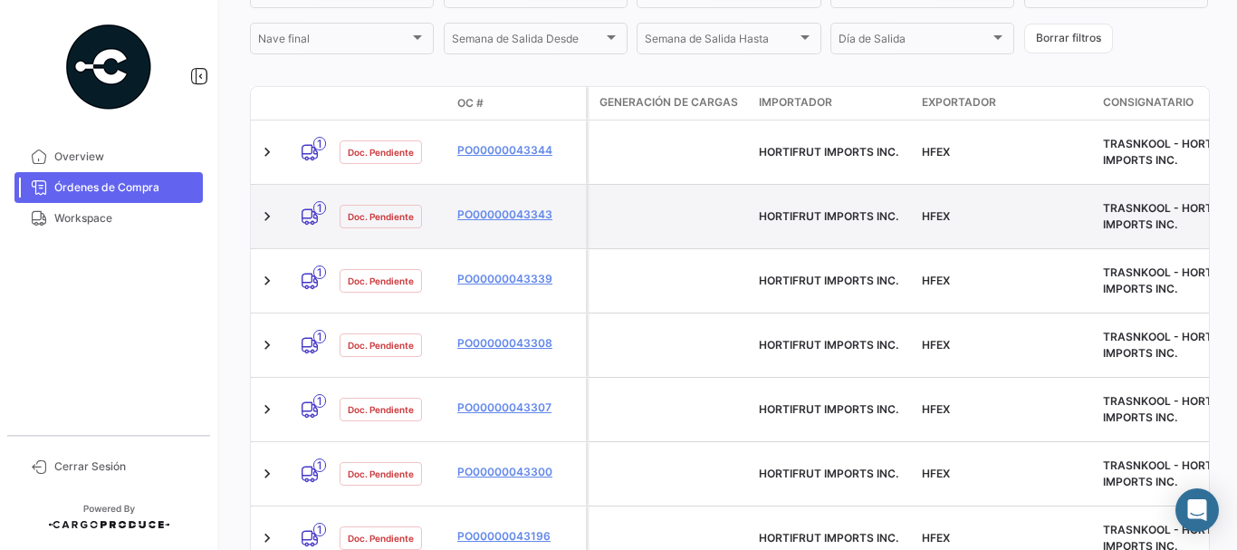
scroll to position [453, 0]
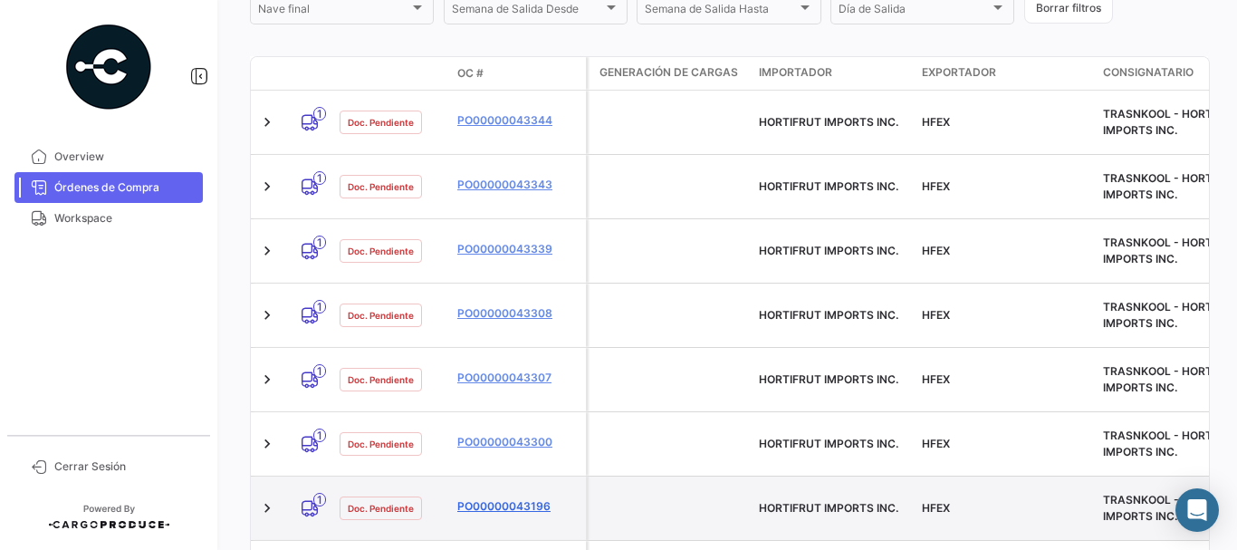
click at [485, 498] on link "PO00000043196" at bounding box center [517, 506] width 121 height 16
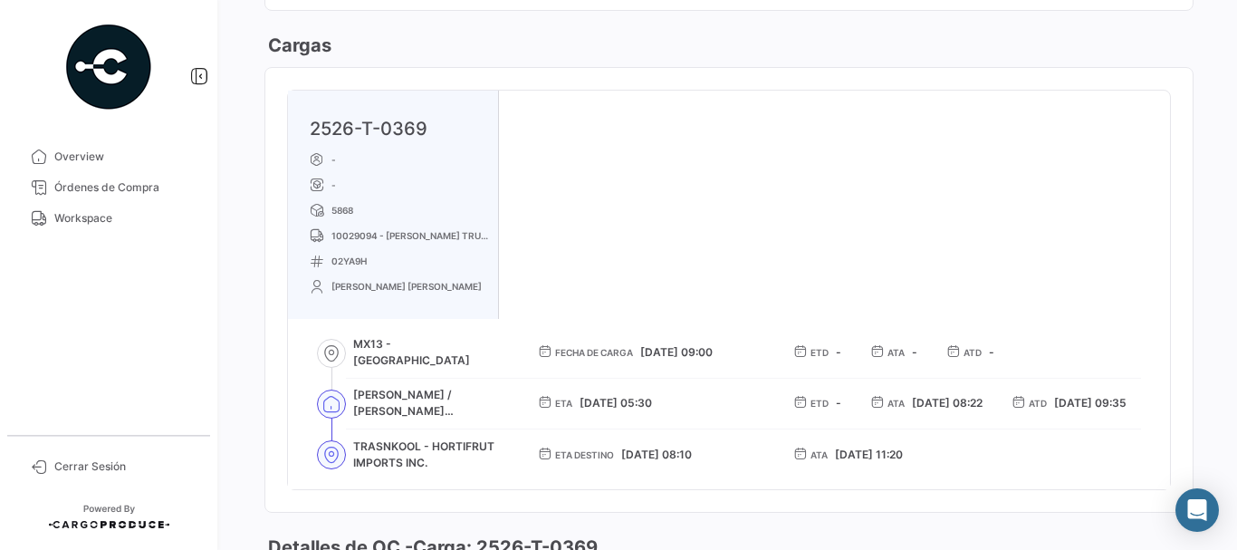
scroll to position [1087, 0]
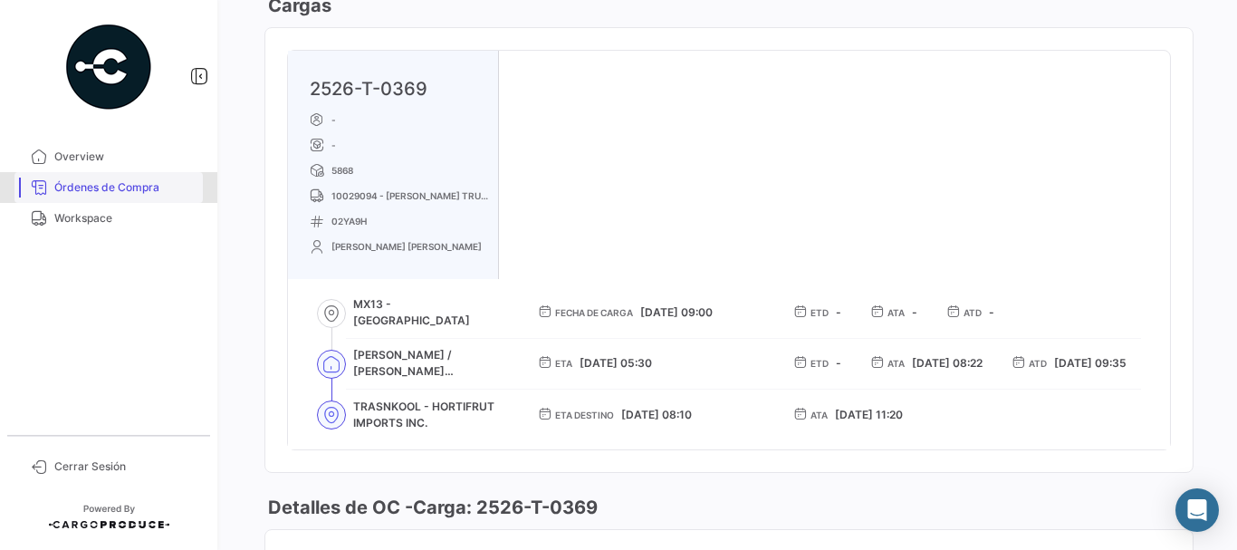
click at [153, 181] on span "Órdenes de Compra" at bounding box center [124, 187] width 141 height 16
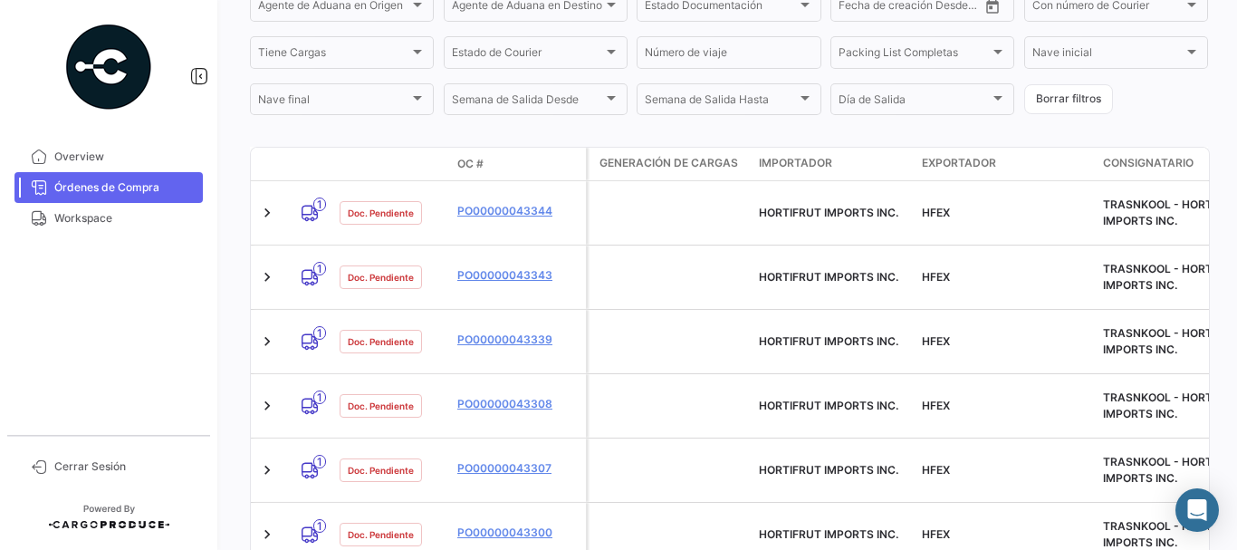
scroll to position [453, 0]
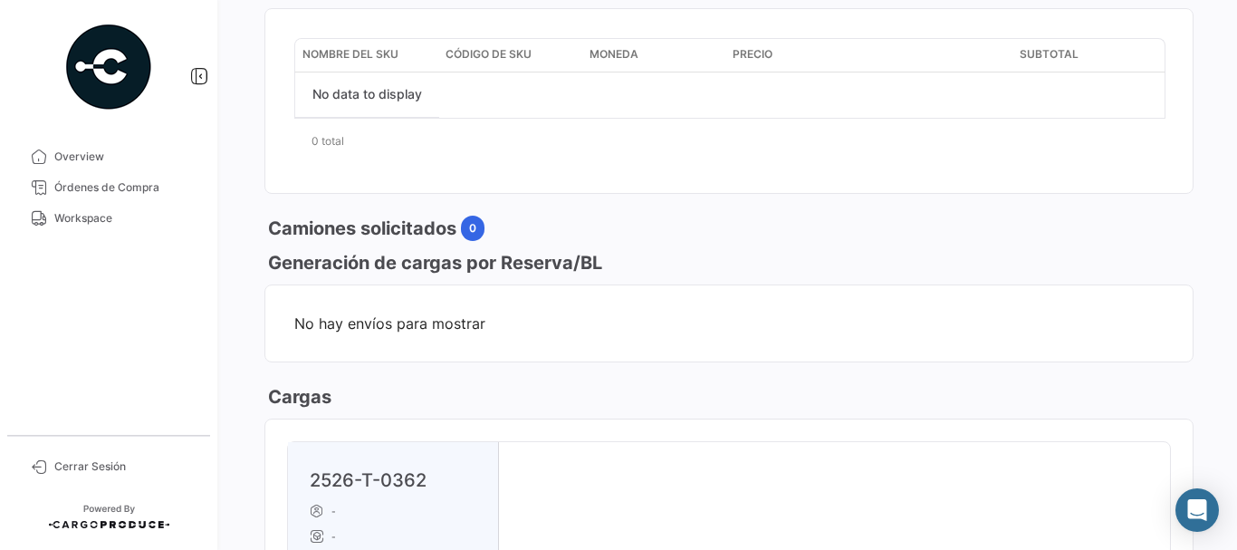
scroll to position [906, 0]
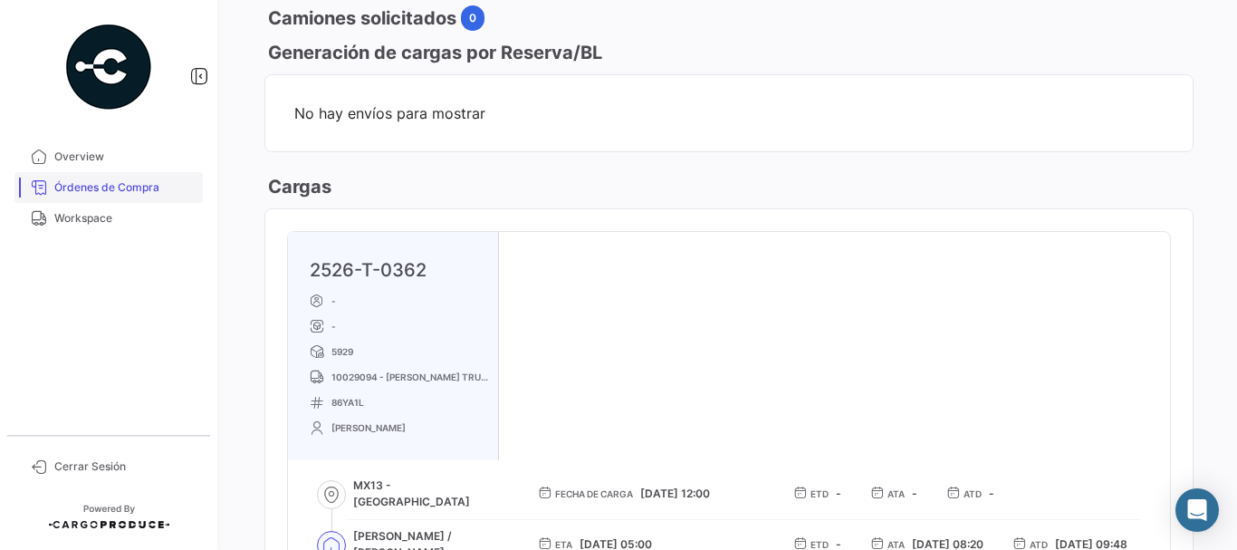
click at [136, 178] on link "Órdenes de Compra" at bounding box center [108, 187] width 188 height 31
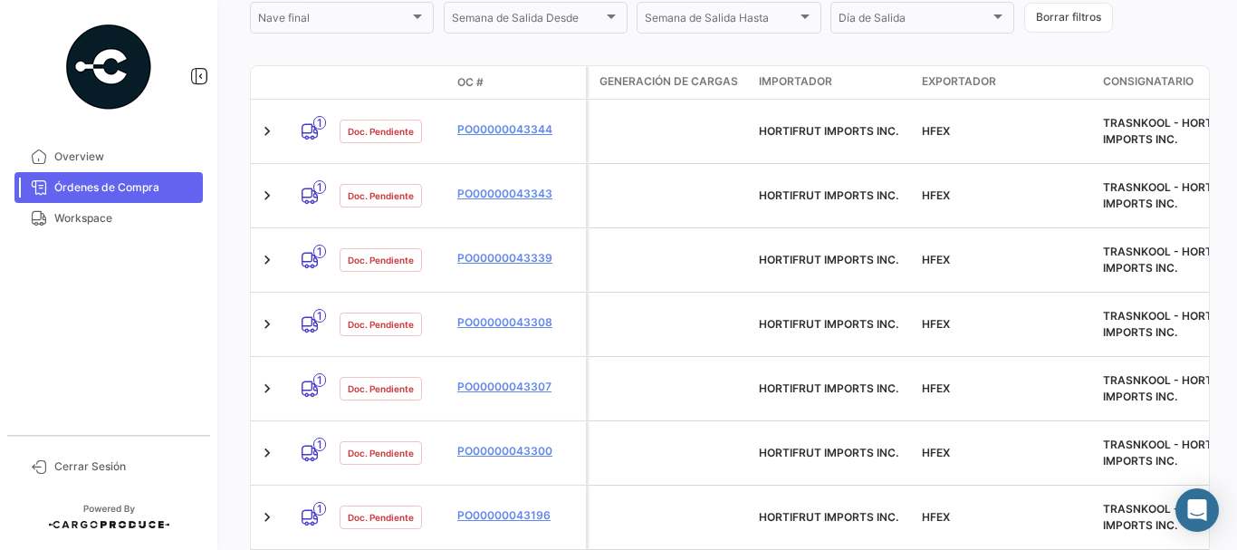
scroll to position [527, 0]
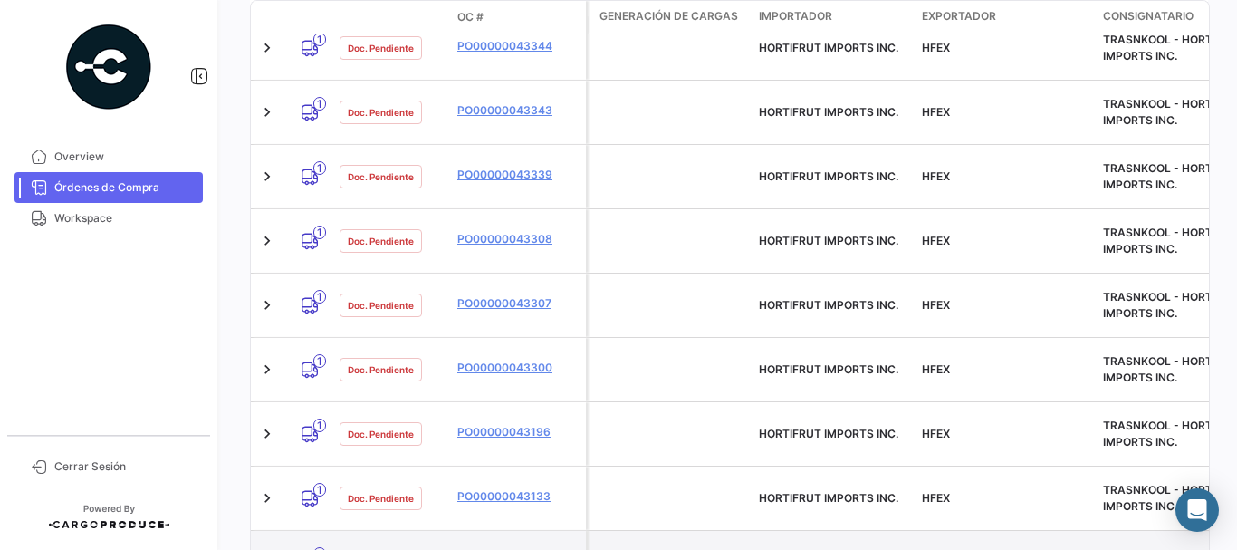
click at [495, 549] on link "PO00000043126" at bounding box center [517, 560] width 121 height 16
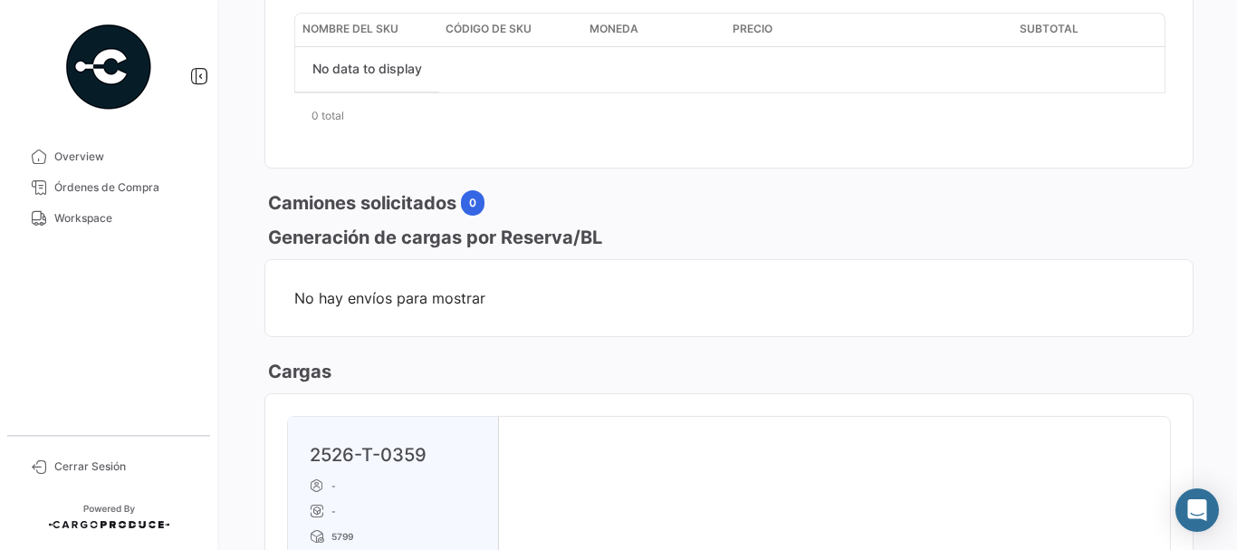
scroll to position [543, 0]
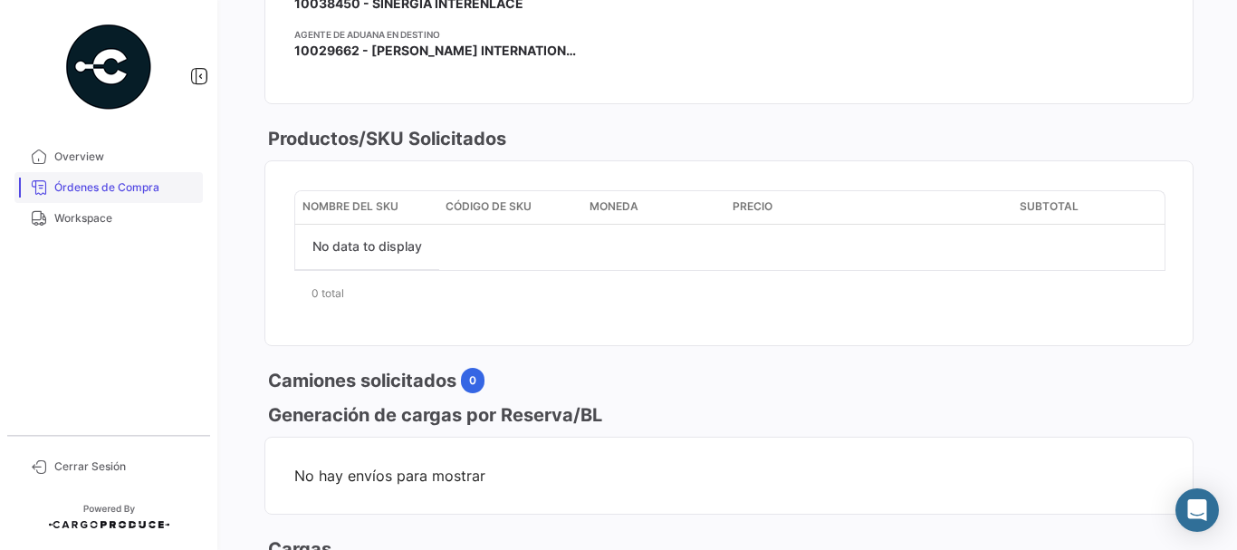
click at [109, 185] on span "Órdenes de Compra" at bounding box center [124, 187] width 141 height 16
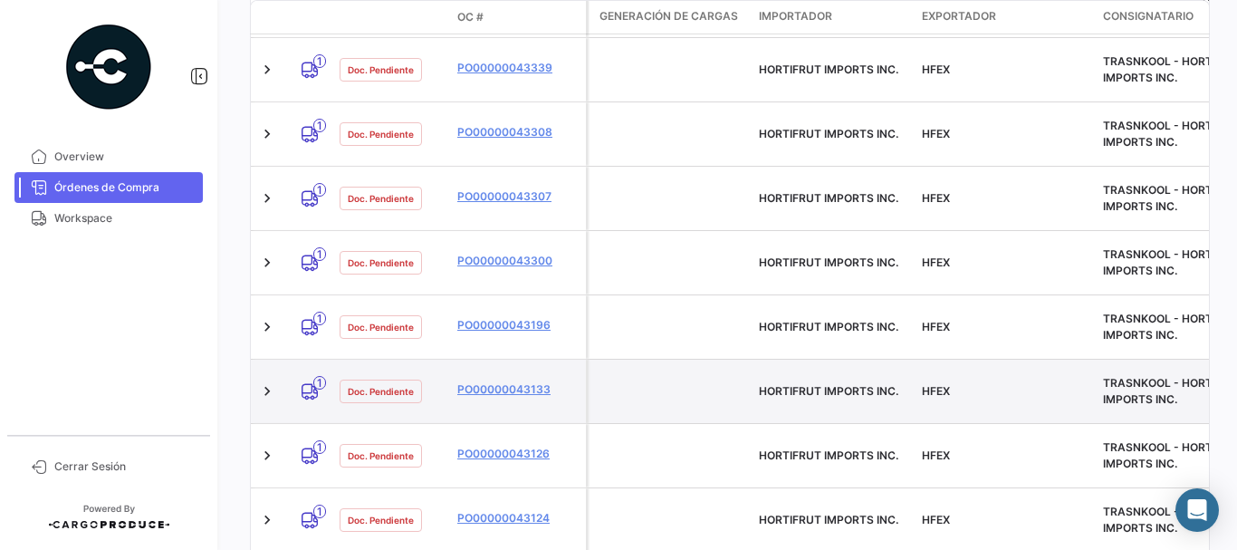
scroll to position [543, 0]
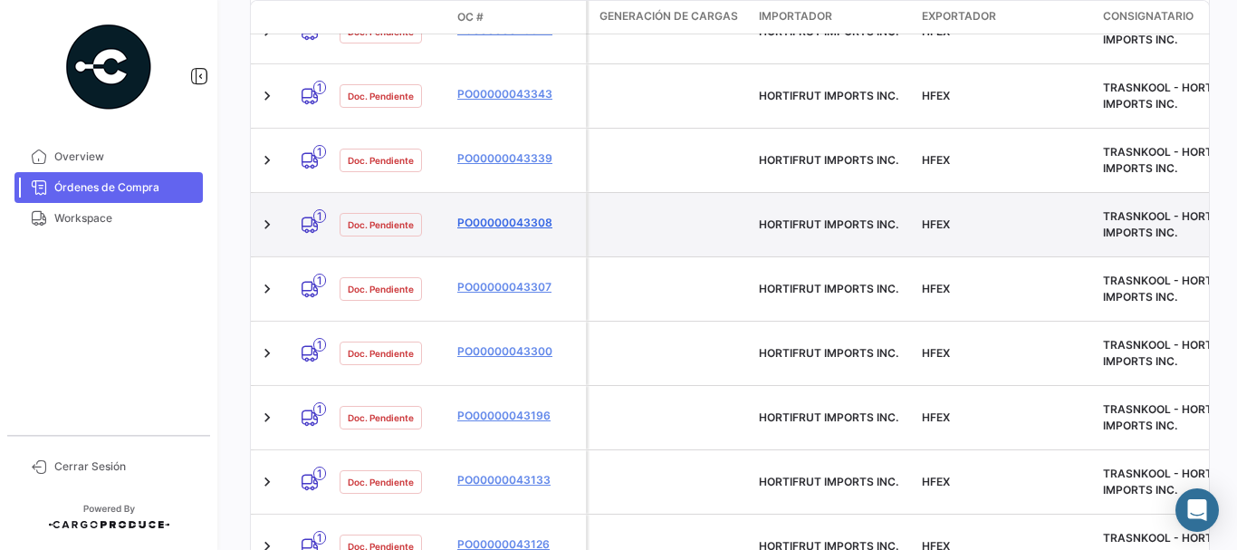
click at [533, 215] on link "PO00000043308" at bounding box center [517, 223] width 121 height 16
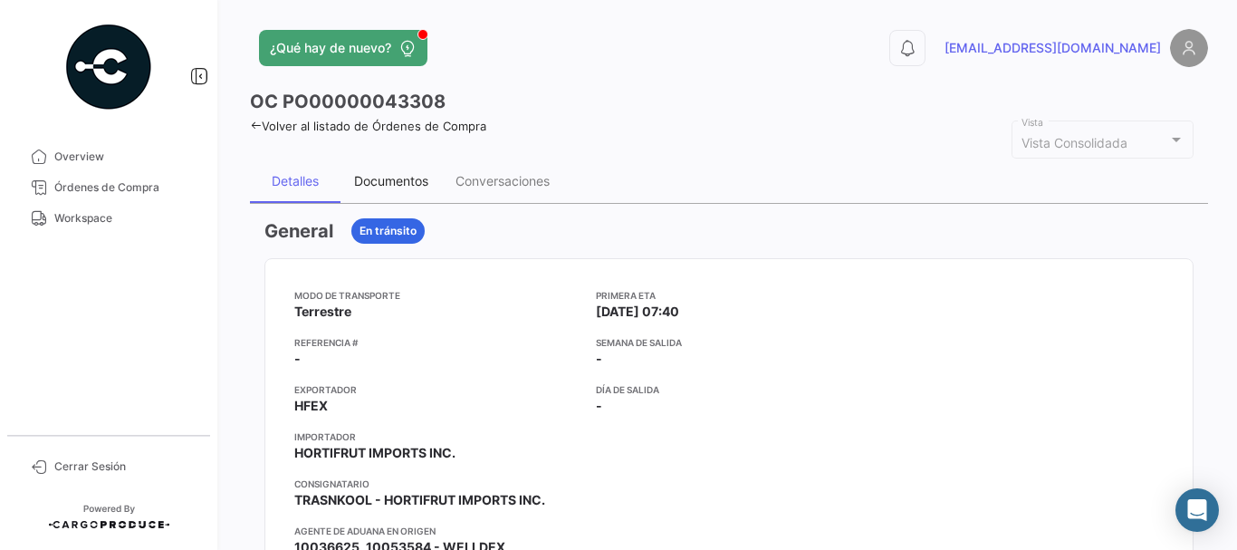
click at [380, 174] on div "Documentos" at bounding box center [391, 180] width 74 height 15
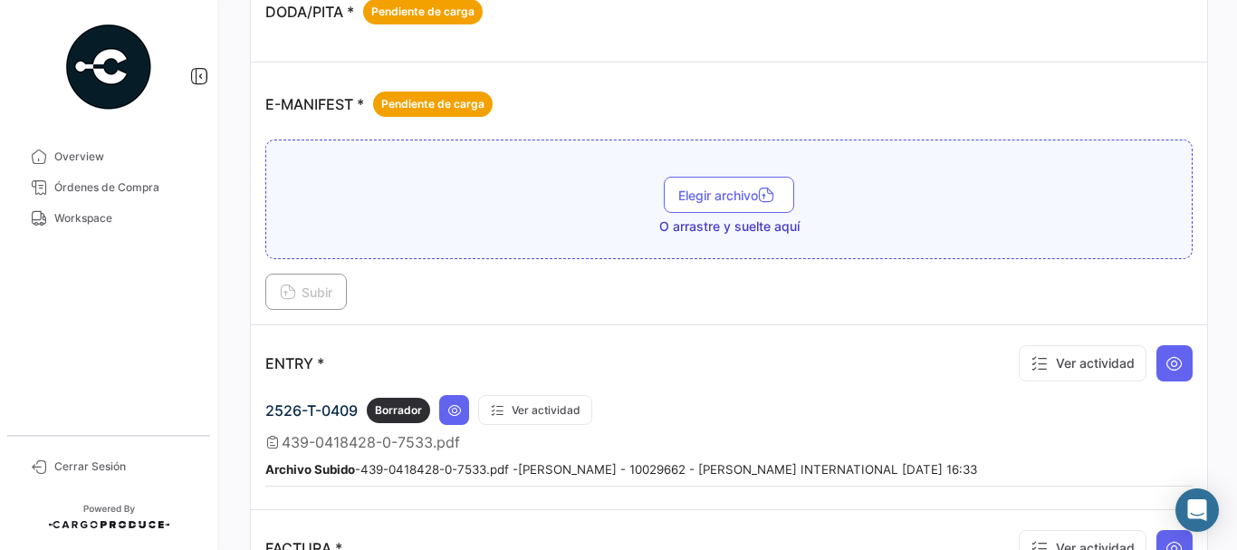
scroll to position [1177, 0]
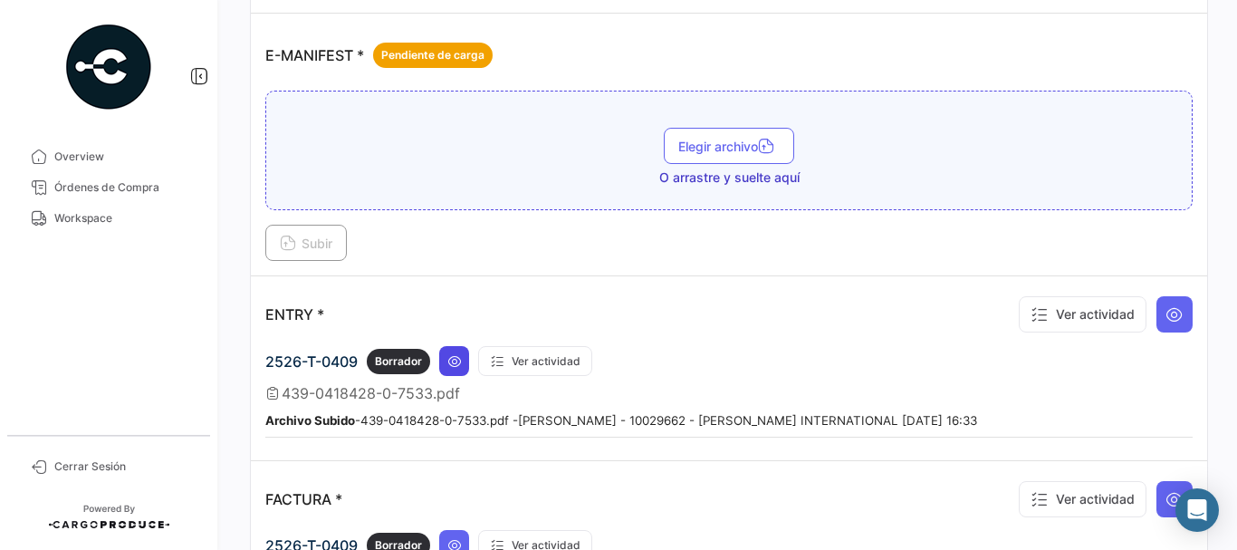
click at [458, 362] on icon at bounding box center [454, 361] width 14 height 14
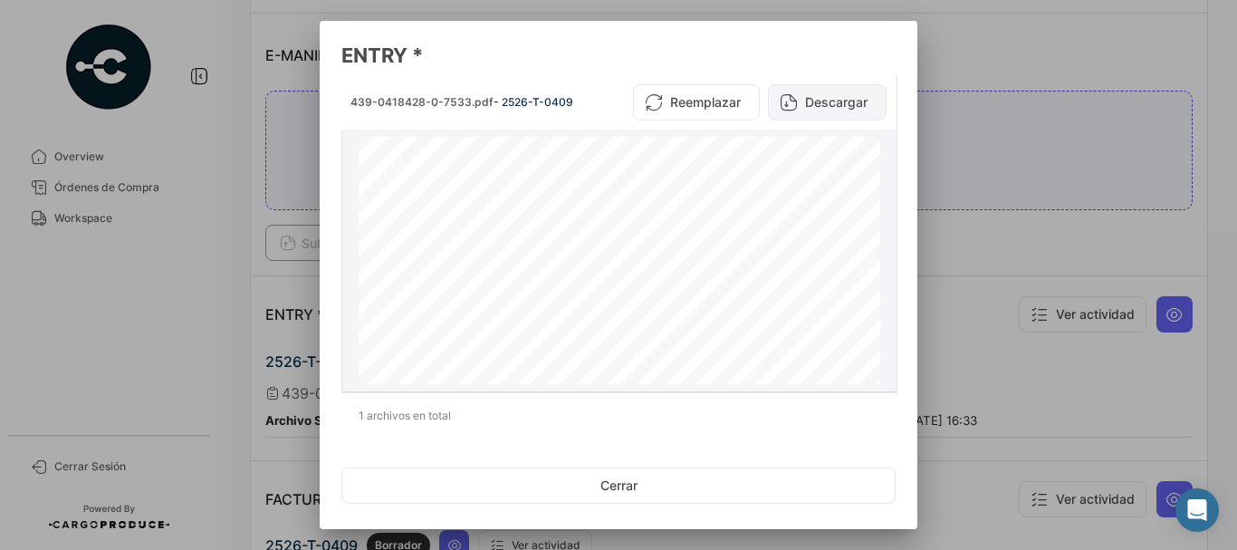
click at [826, 95] on button "Descargar" at bounding box center [827, 102] width 119 height 36
click at [1064, 197] on div at bounding box center [618, 275] width 1237 height 550
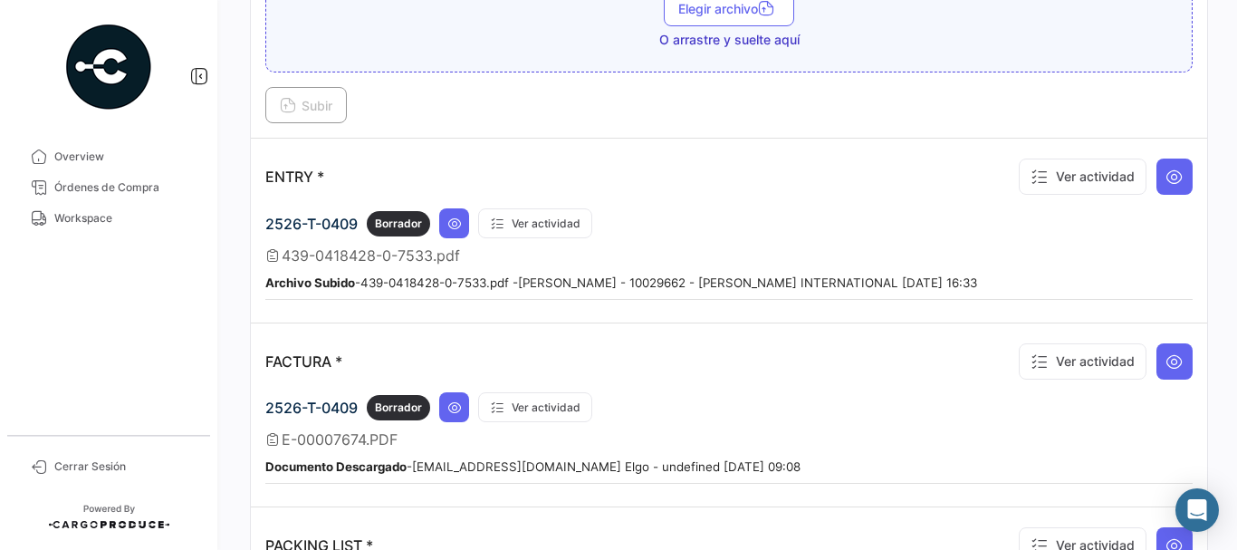
scroll to position [1359, 0]
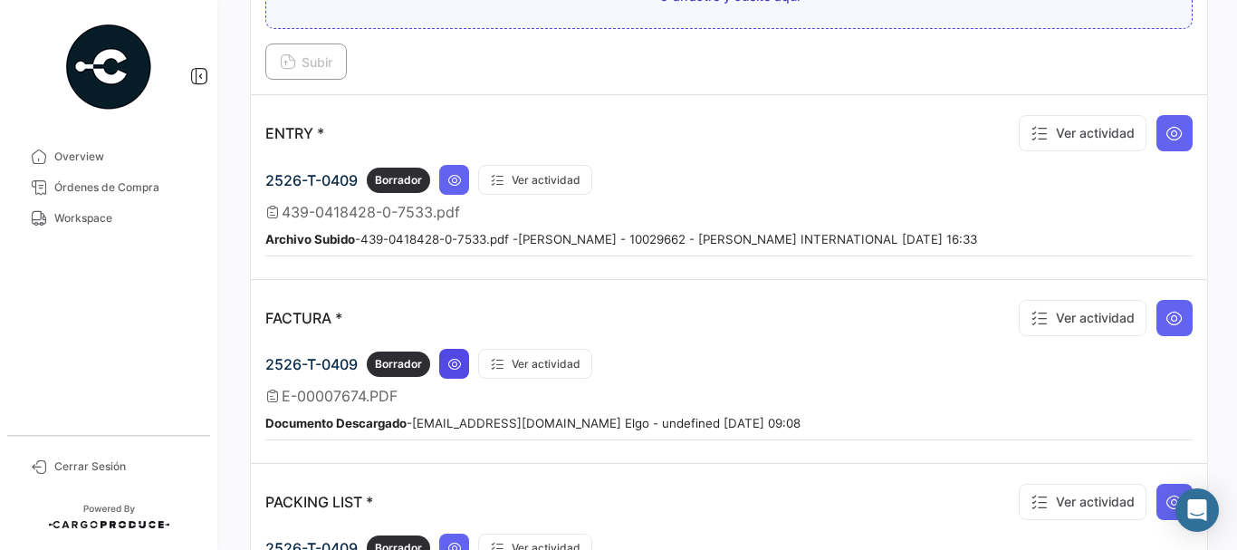
click at [461, 357] on icon at bounding box center [454, 364] width 14 height 14
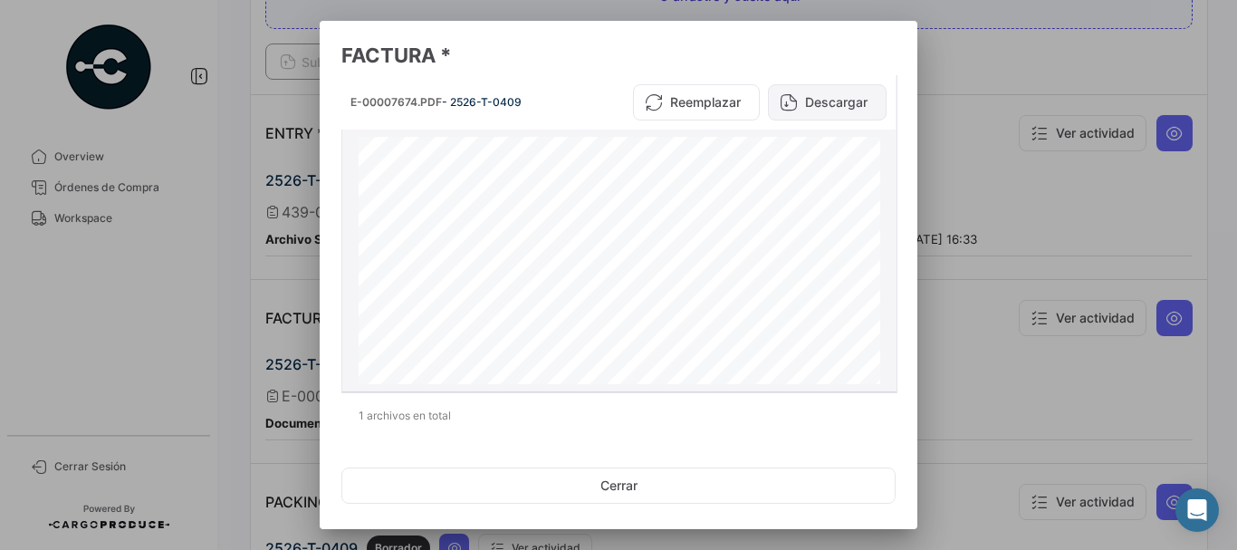
click at [840, 99] on button "Descargar" at bounding box center [827, 102] width 119 height 36
click at [1044, 129] on div at bounding box center [618, 275] width 1237 height 550
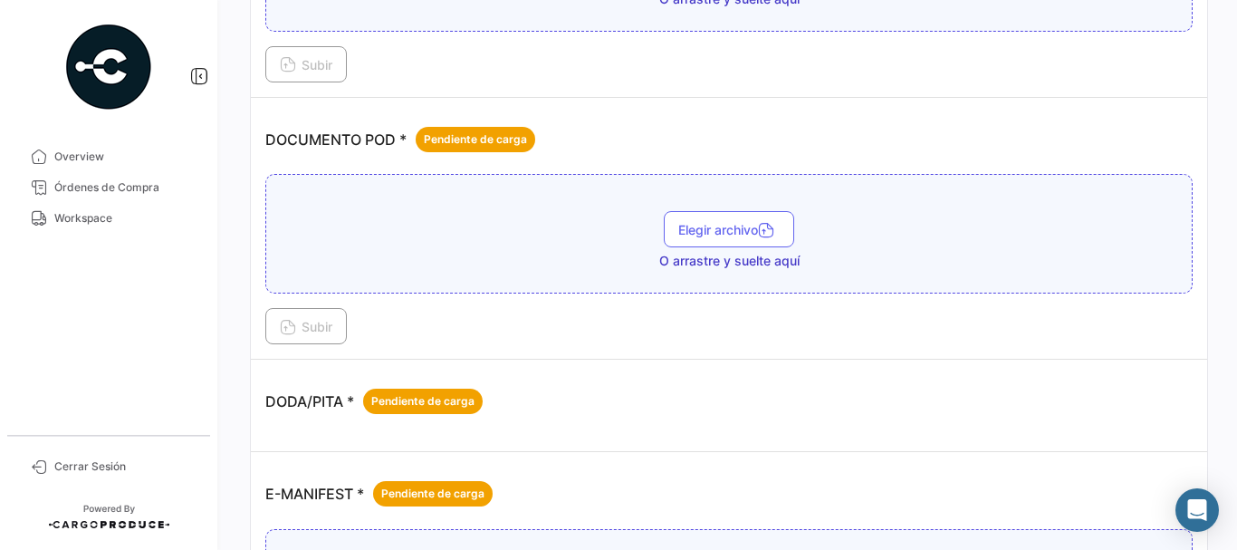
scroll to position [725, 0]
